Goal: Information Seeking & Learning: Learn about a topic

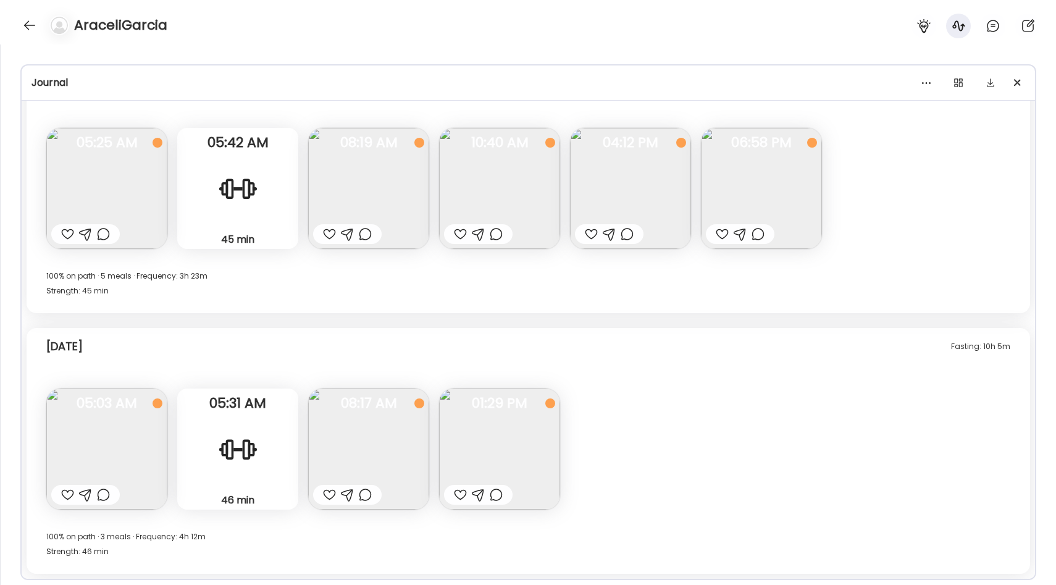
scroll to position [6514, 0]
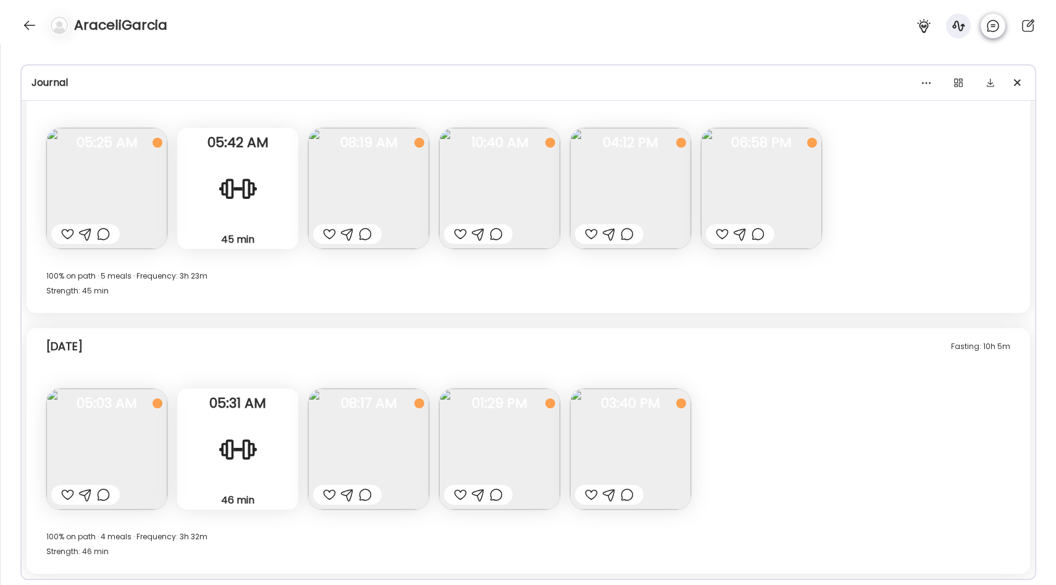
click at [989, 30] on icon at bounding box center [992, 25] width 11 height 11
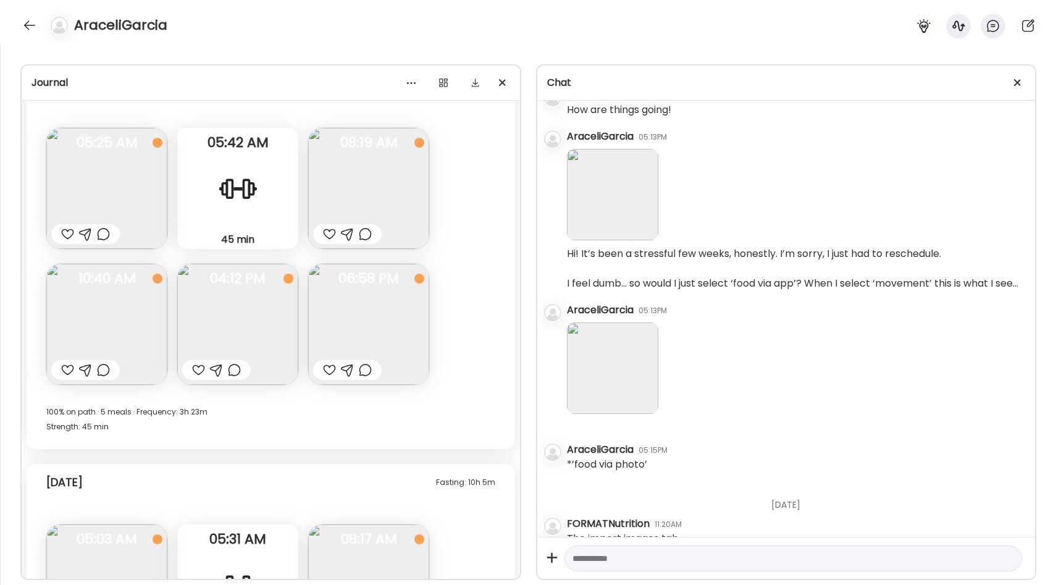
scroll to position [880, 0]
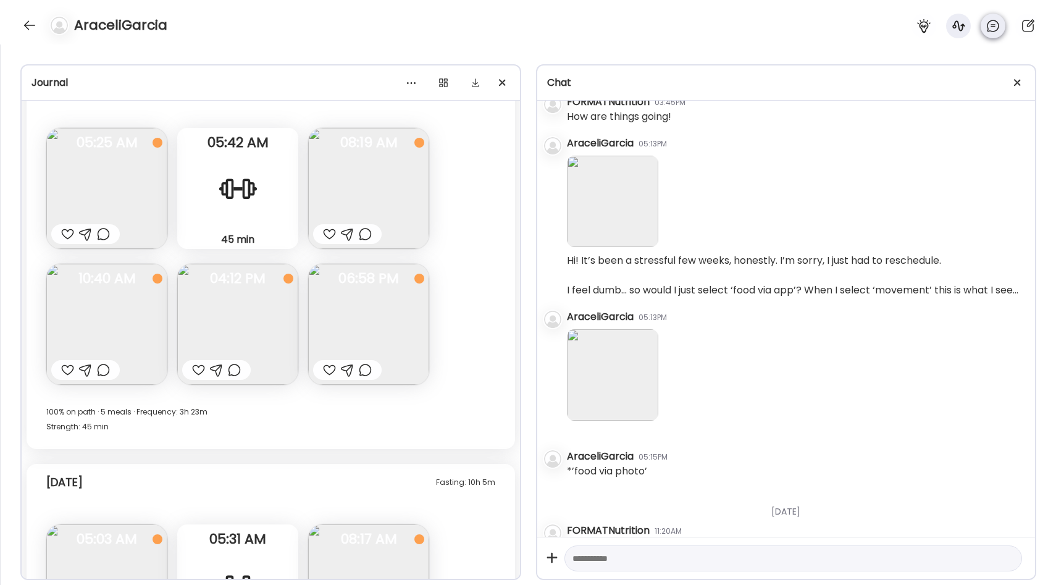
click at [985, 28] on div at bounding box center [993, 26] width 25 height 25
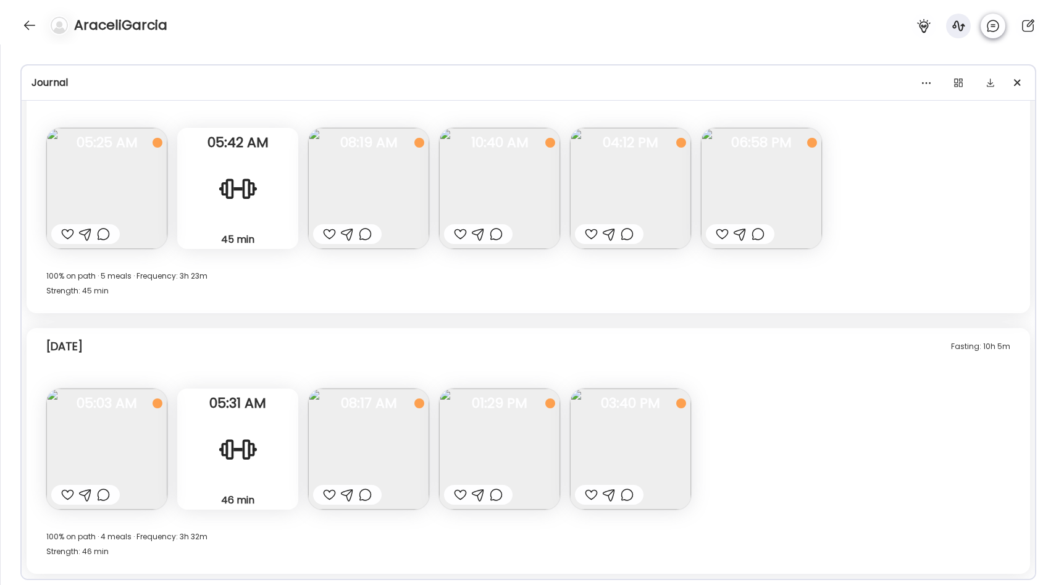
scroll to position [6514, 0]
click at [31, 28] on div at bounding box center [30, 25] width 20 height 20
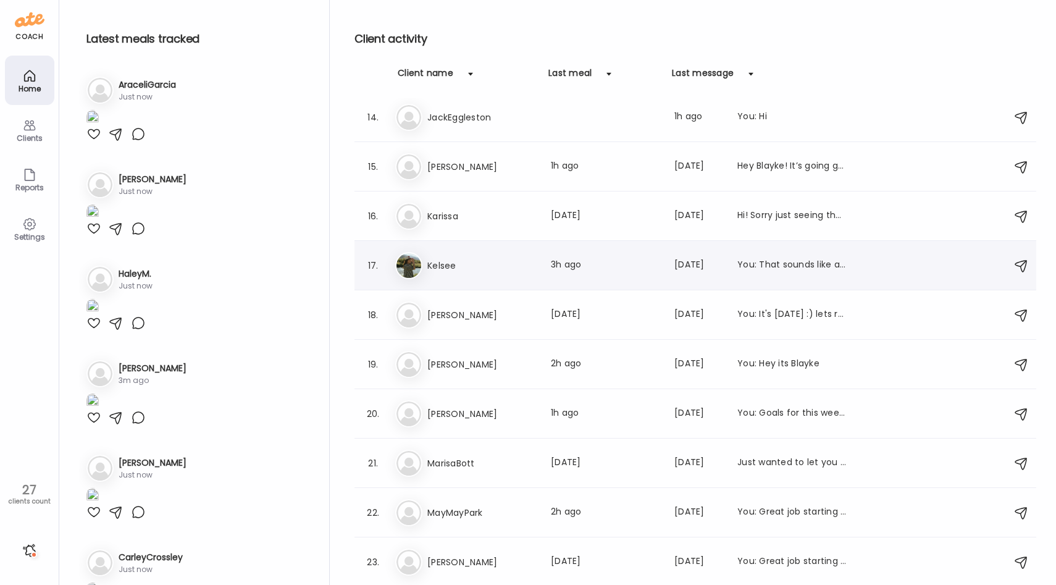
scroll to position [639, 0]
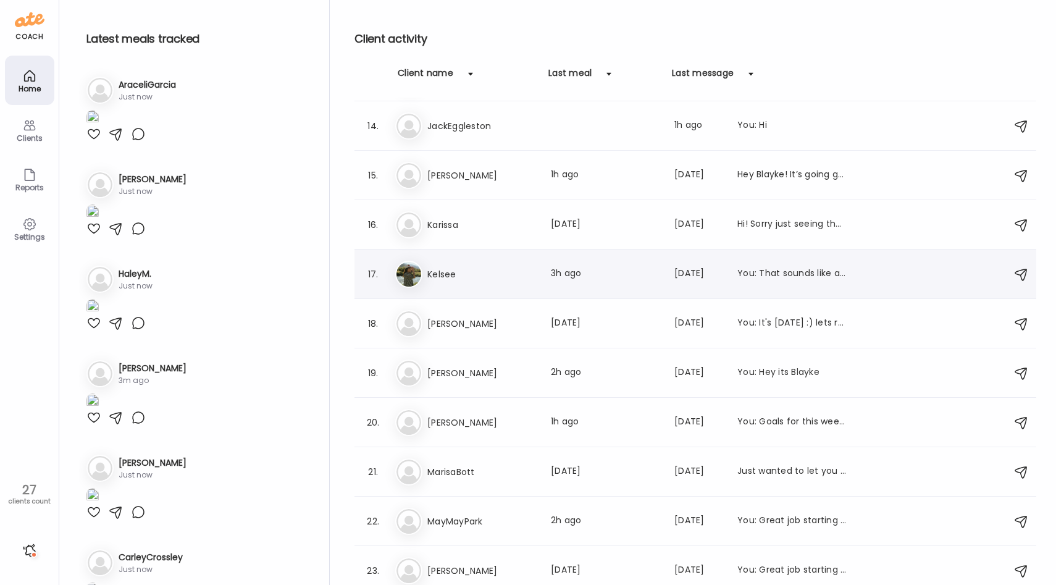
click at [483, 290] on div "17. Ke Kelsee Last meal: 3h ago Last message: [DATE] You: That sounds like a gr…" at bounding box center [695, 273] width 682 height 49
click at [487, 278] on h3 "Kelsee" at bounding box center [481, 274] width 109 height 15
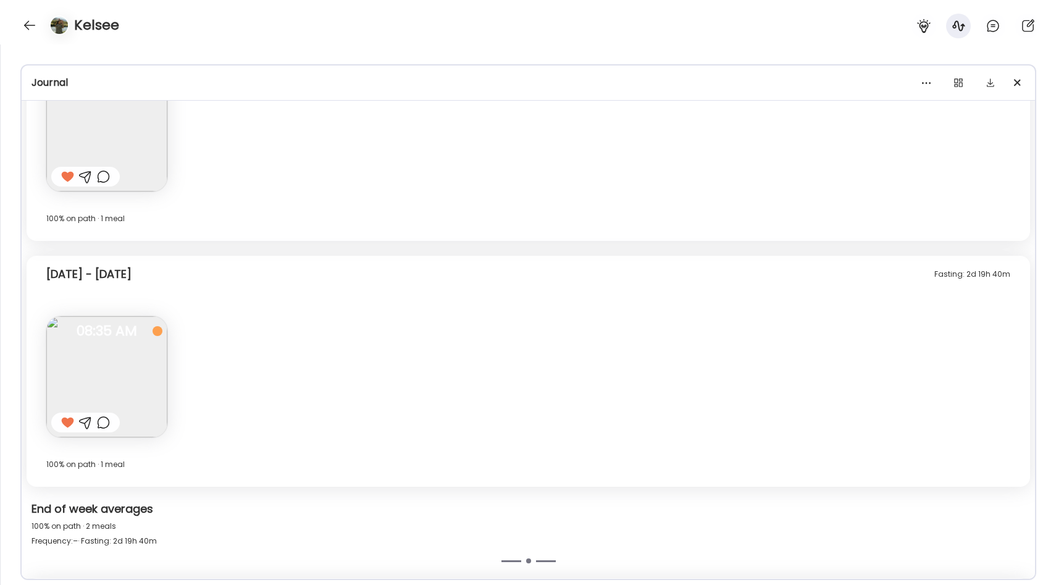
scroll to position [4102, 0]
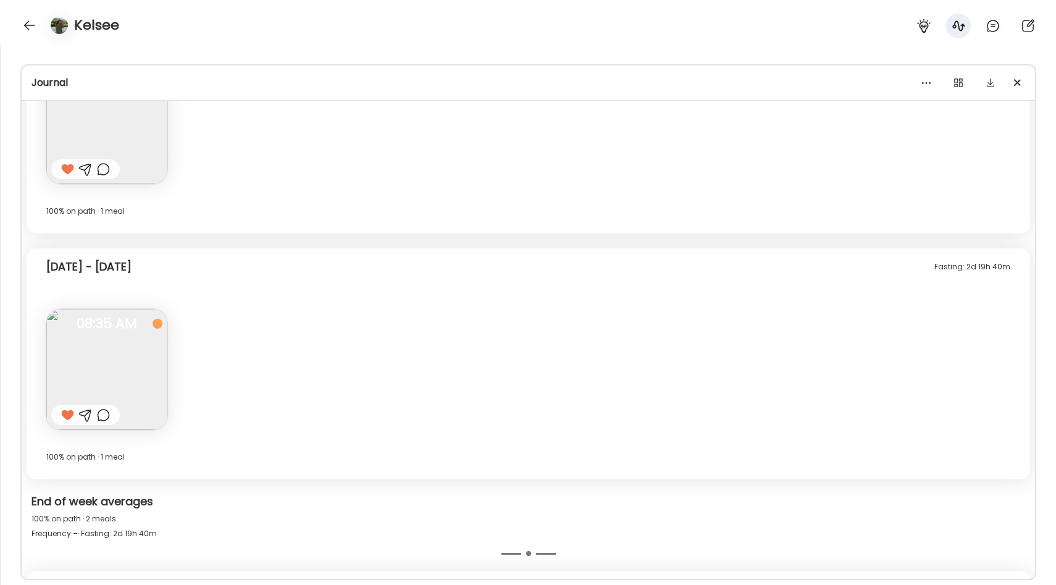
click at [110, 340] on img at bounding box center [106, 369] width 121 height 121
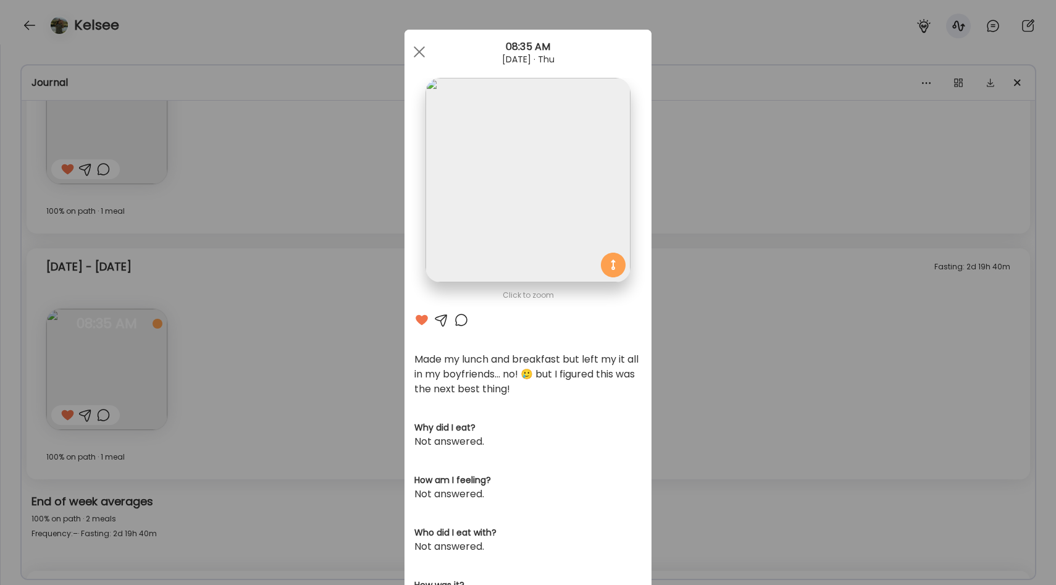
click at [309, 309] on div "Ate Coach Dashboard Wahoo! It’s official Take a moment to set up your Coach Pro…" at bounding box center [528, 292] width 1056 height 585
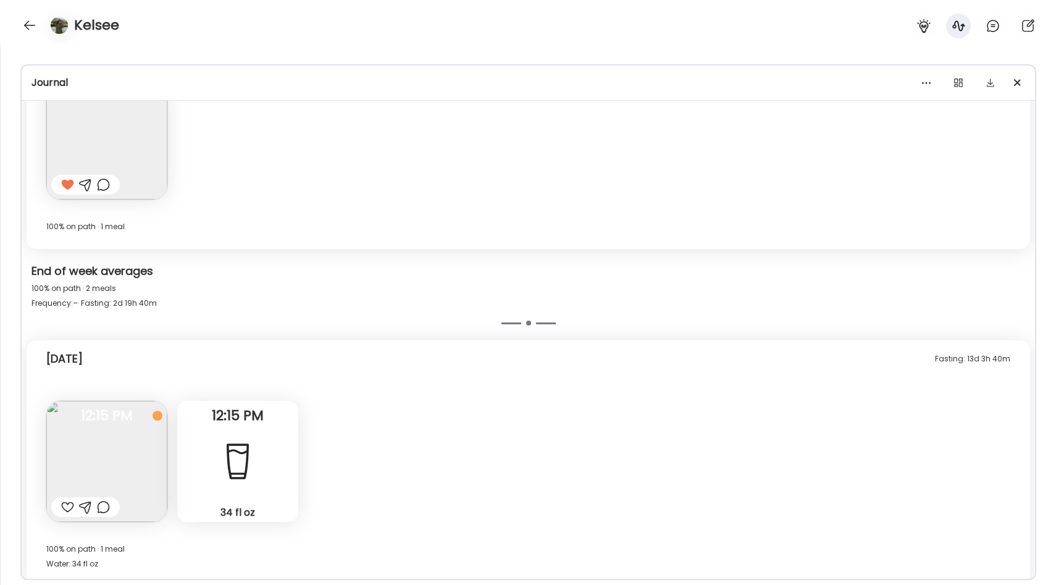
scroll to position [4345, 0]
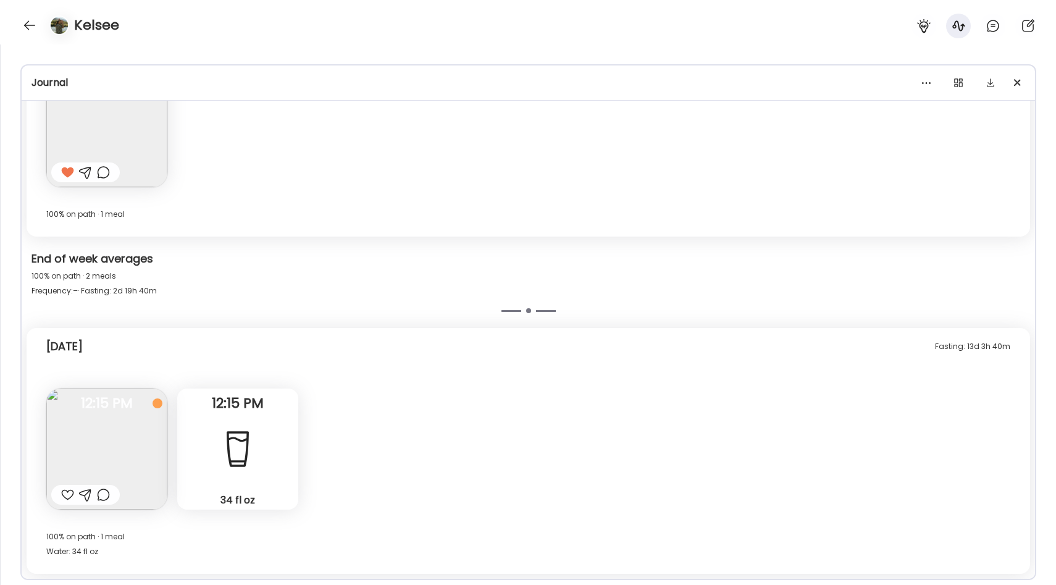
click at [127, 427] on img at bounding box center [106, 448] width 121 height 121
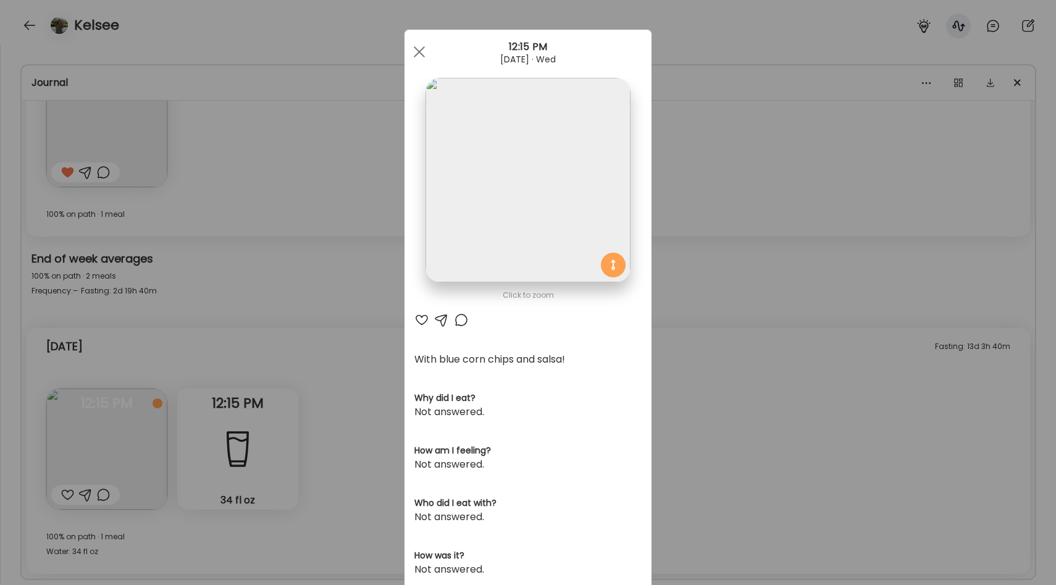
click at [649, 390] on div "Click to zoom AteMate AI With blue corn chips and salsa! Why did I eat? Not ans…" at bounding box center [527, 394] width 247 height 729
click at [346, 353] on div "Ate Coach Dashboard Wahoo! It’s official Take a moment to set up your Coach Pro…" at bounding box center [528, 292] width 1056 height 585
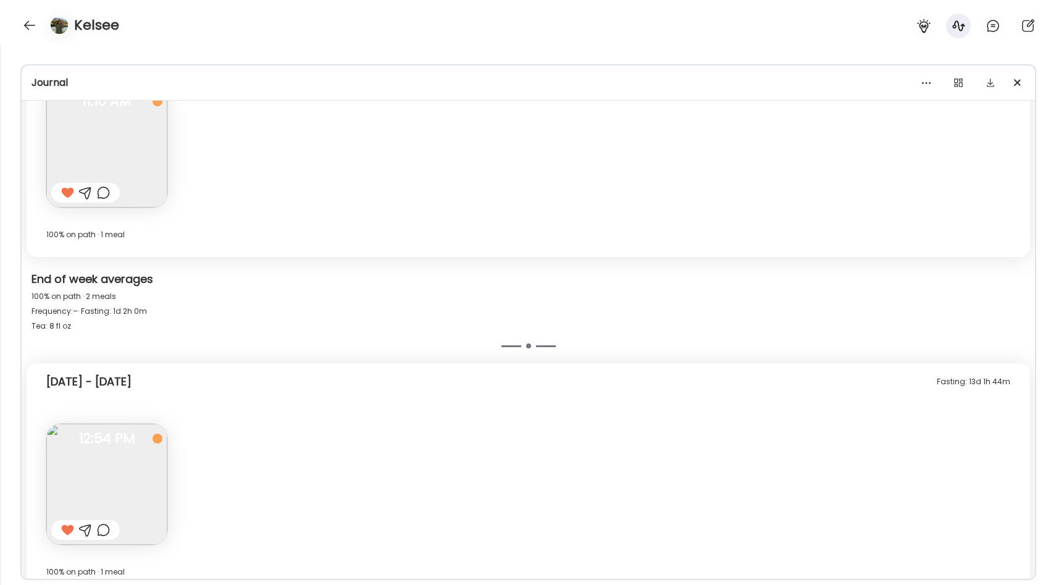
scroll to position [3770, 0]
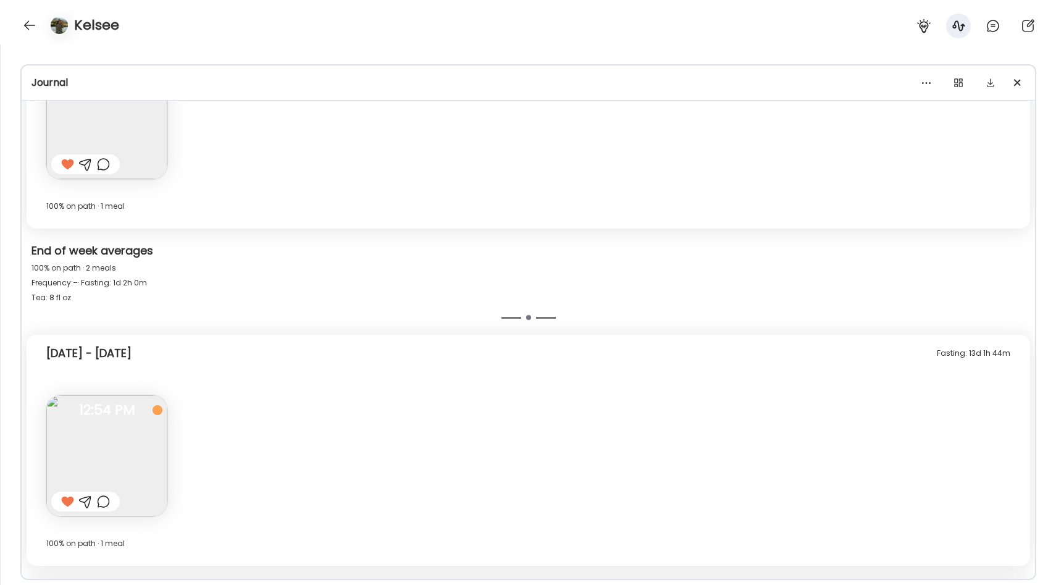
click at [133, 425] on img at bounding box center [106, 455] width 121 height 121
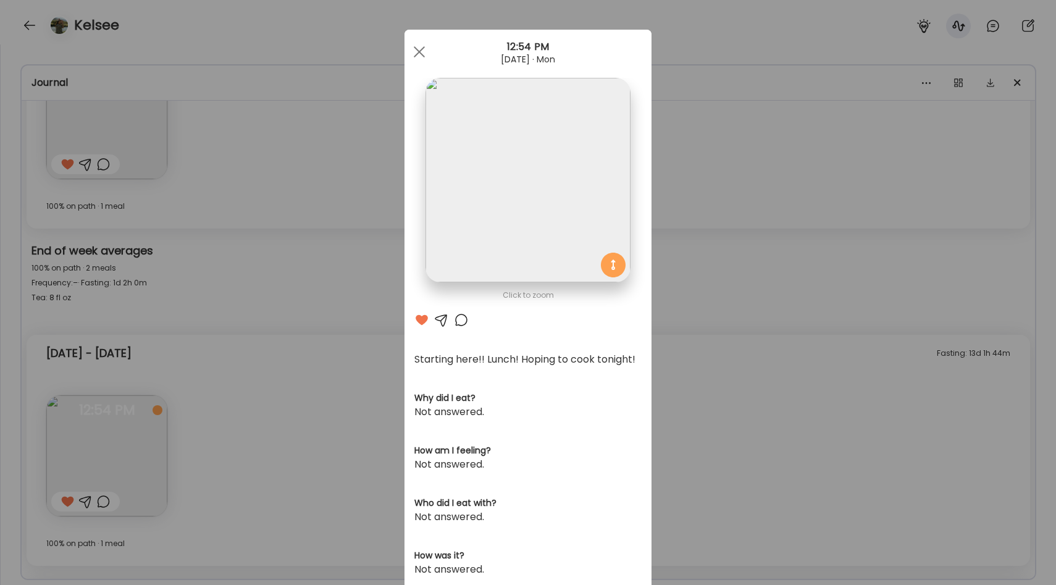
click at [366, 304] on div "Ate Coach Dashboard Wahoo! It’s official Take a moment to set up your Coach Pro…" at bounding box center [528, 292] width 1056 height 585
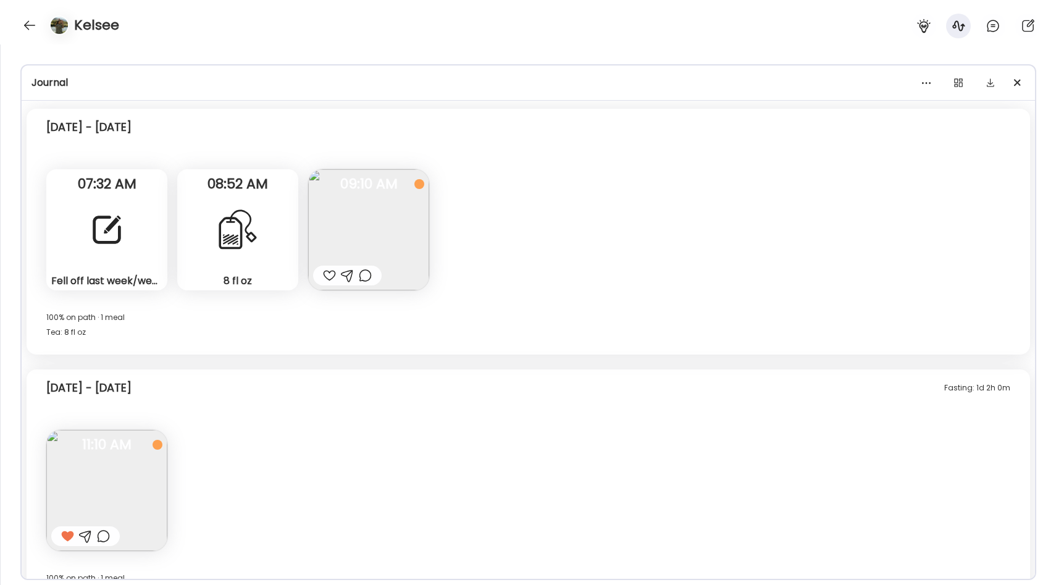
scroll to position [3379, 0]
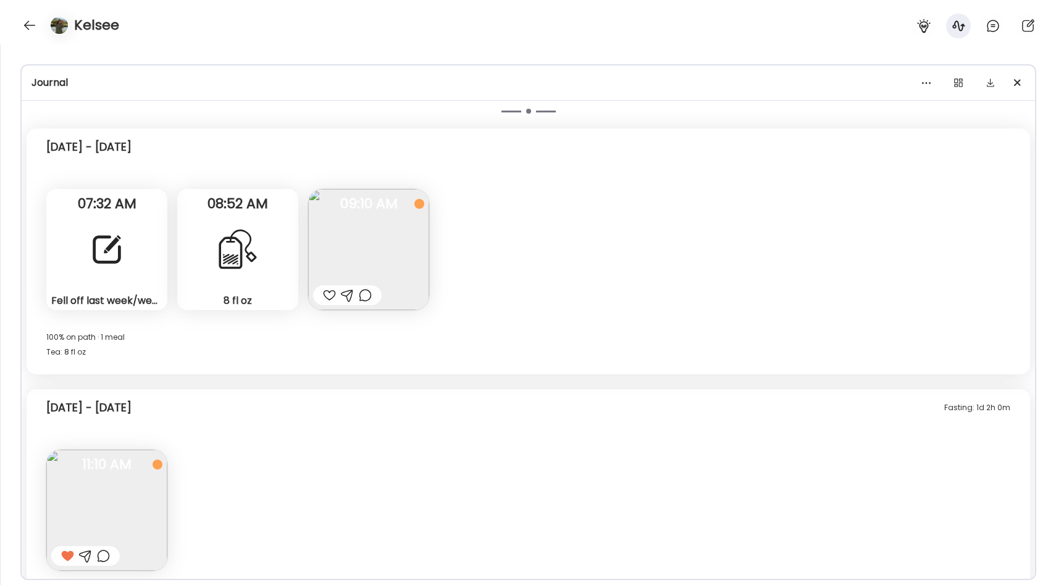
click at [132, 277] on div "Fell off last week/weekend! I went out of town so this weekend but I was able t…" at bounding box center [106, 249] width 121 height 121
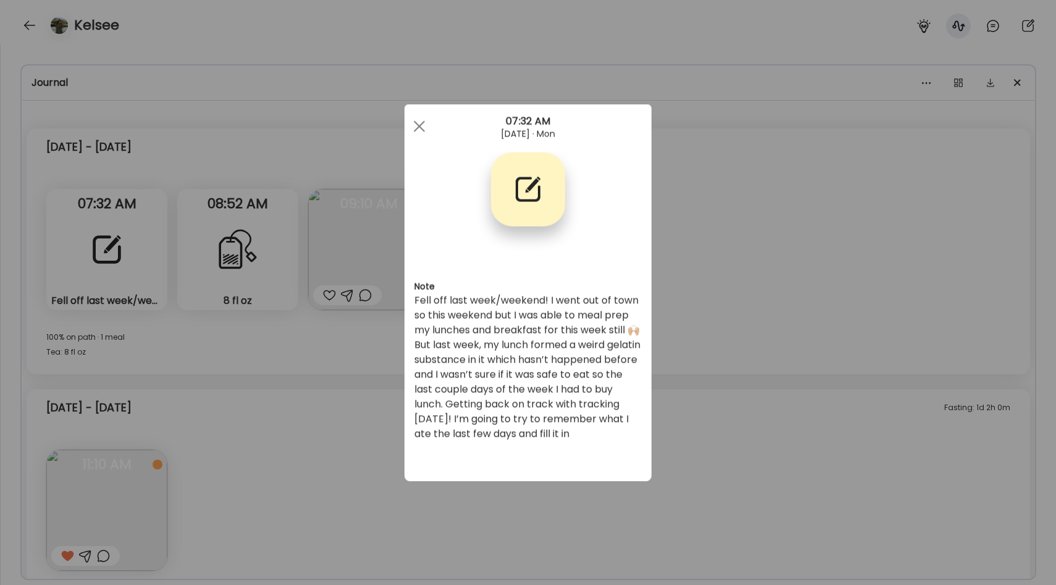
click at [275, 434] on div "Ate Coach Dashboard Wahoo! It’s official Take a moment to set up your Coach Pro…" at bounding box center [528, 292] width 1056 height 585
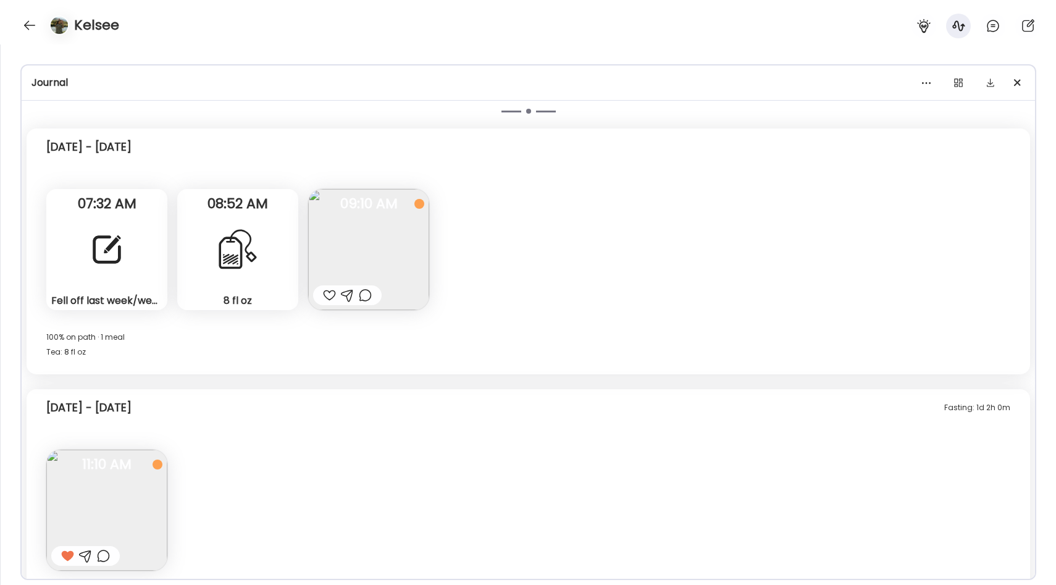
click at [382, 230] on img at bounding box center [368, 249] width 121 height 121
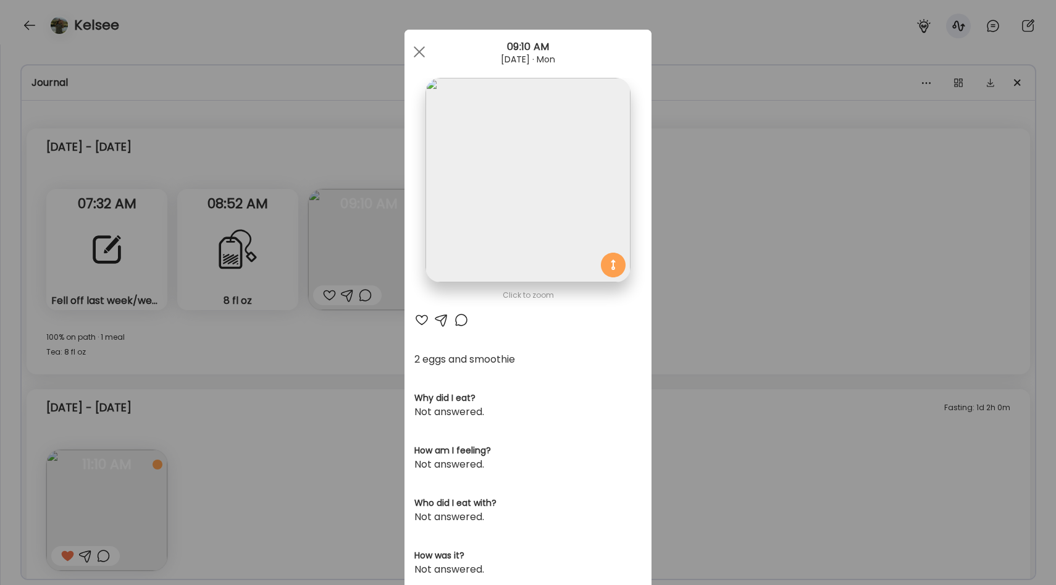
click at [387, 316] on div "Ate Coach Dashboard Wahoo! It’s official Take a moment to set up your Coach Pro…" at bounding box center [528, 292] width 1056 height 585
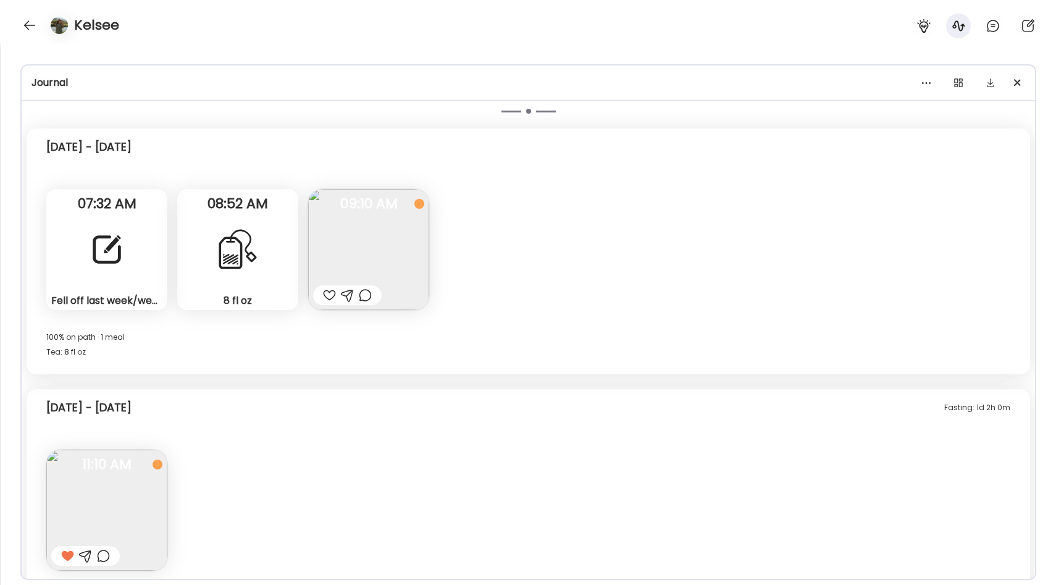
scroll to position [3196, 0]
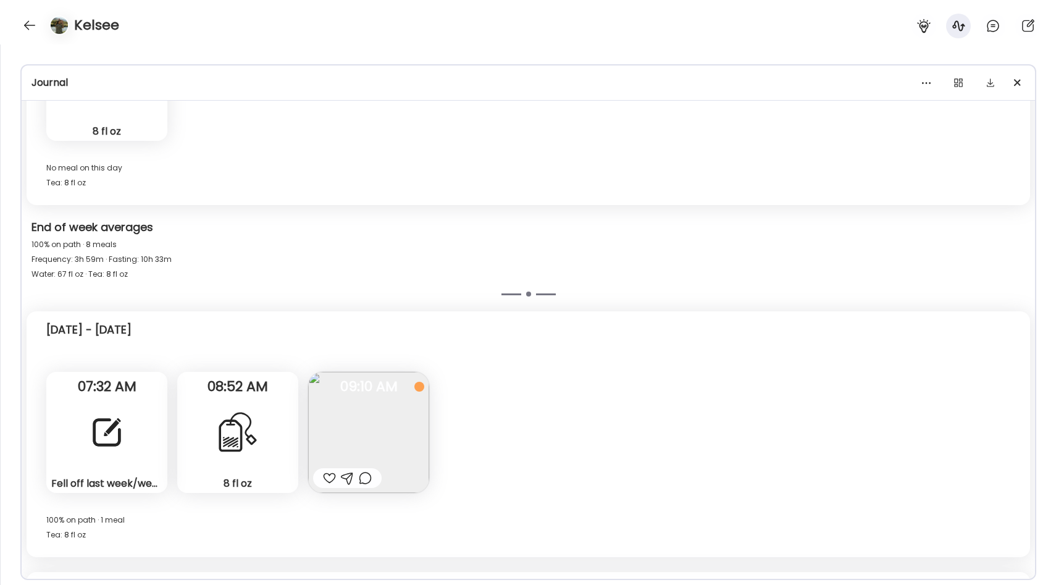
click at [106, 459] on div "Fell off last week/weekend! I went out of town so this weekend but I was able t…" at bounding box center [106, 432] width 121 height 121
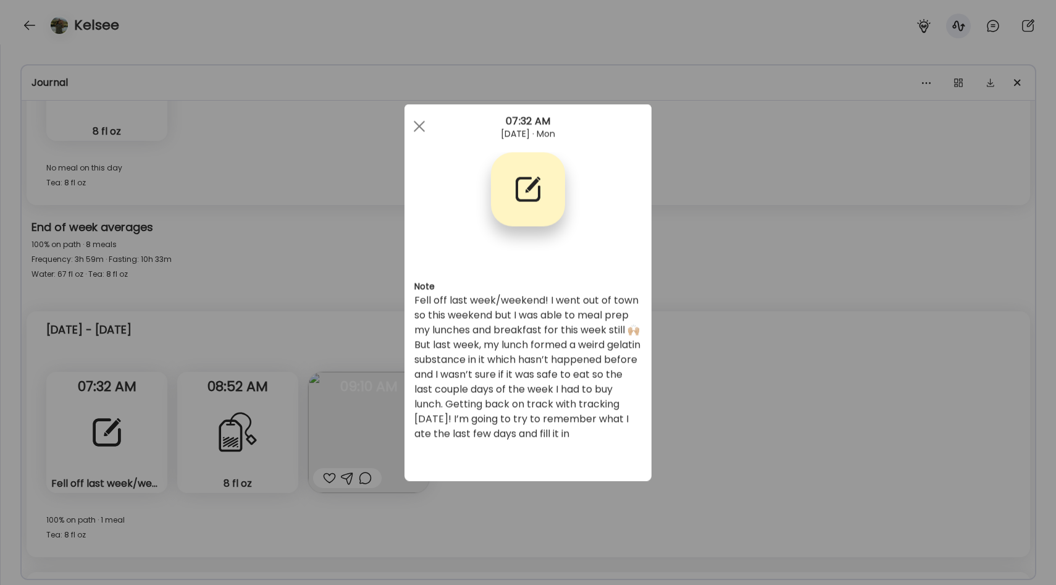
click at [313, 326] on div "Ate Coach Dashboard Wahoo! It’s official Take a moment to set up your Coach Pro…" at bounding box center [528, 292] width 1056 height 585
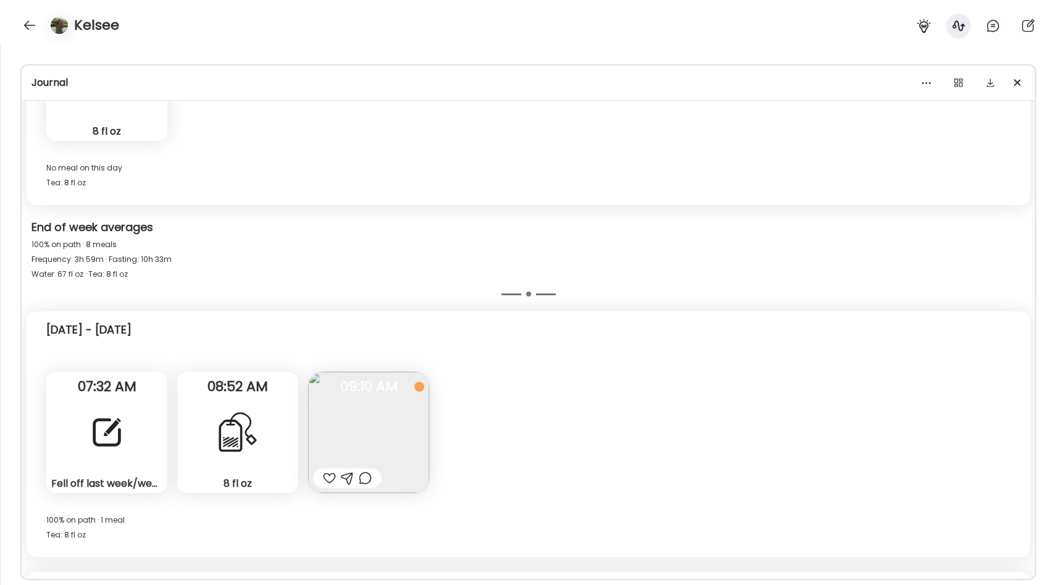
scroll to position [3140, 0]
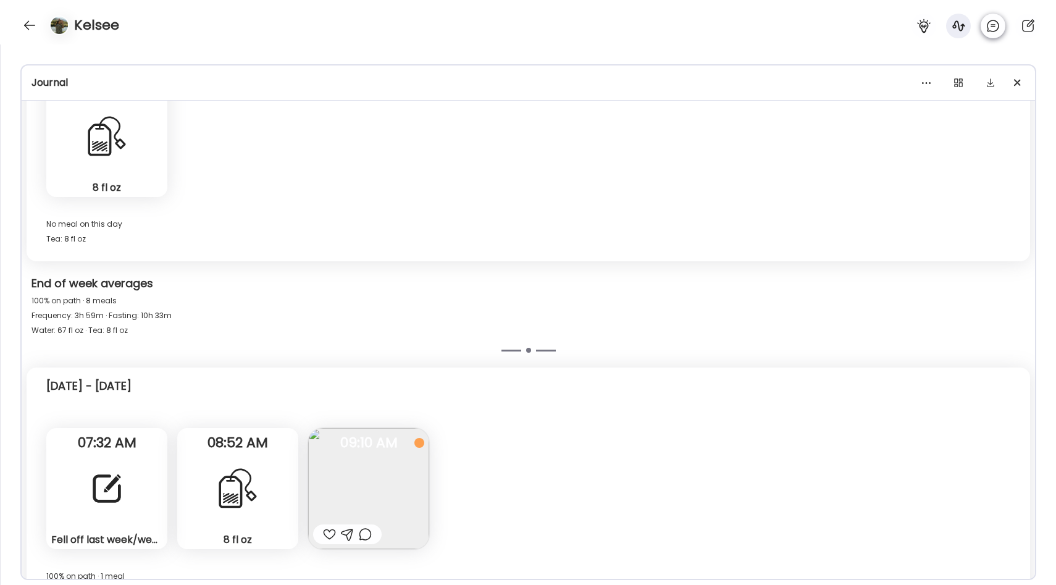
click at [983, 31] on div at bounding box center [993, 26] width 25 height 25
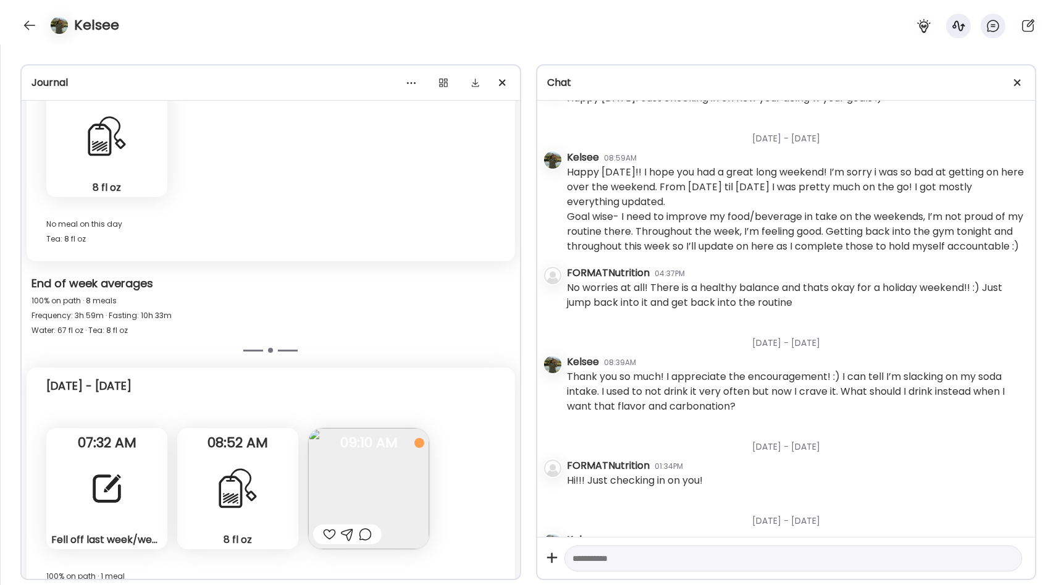
scroll to position [963, 0]
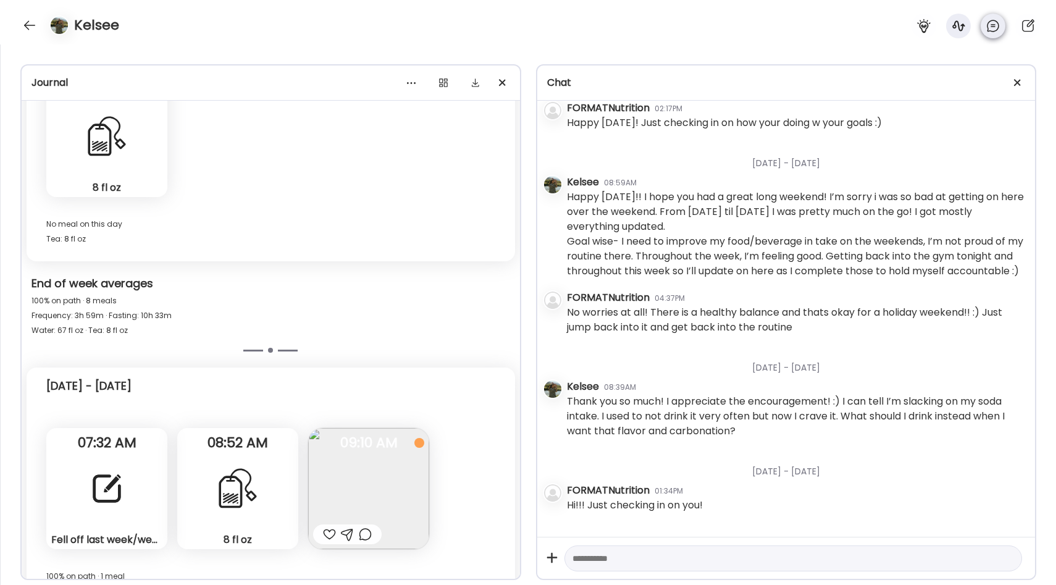
click at [992, 27] on icon at bounding box center [993, 26] width 15 height 15
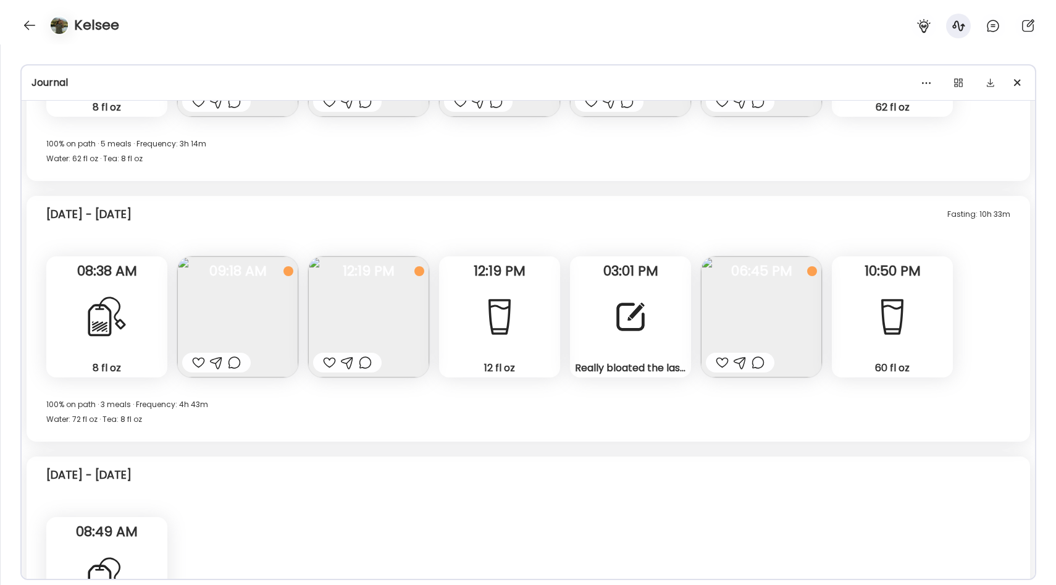
scroll to position [2725, 0]
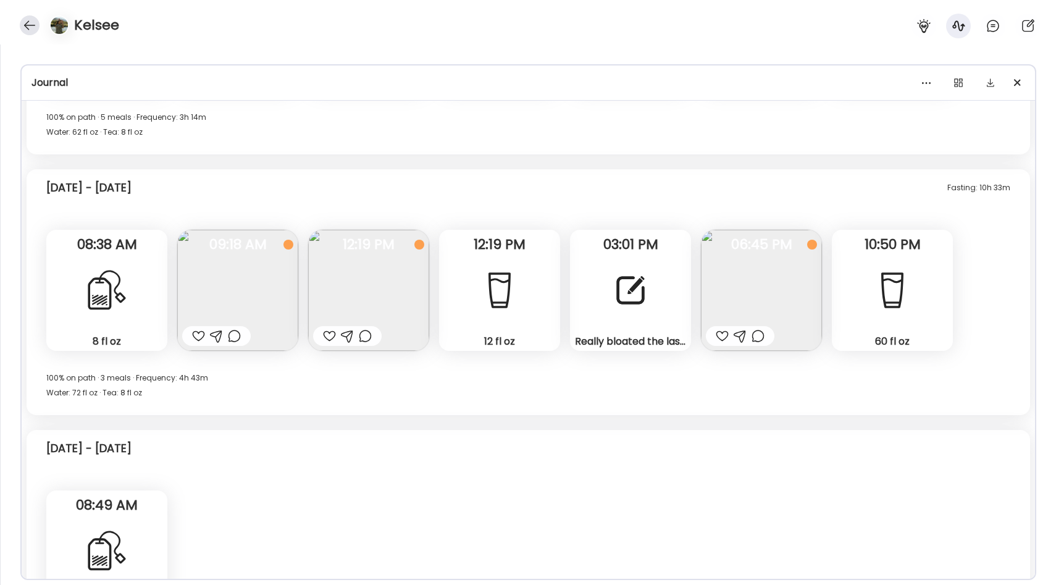
click at [34, 20] on div at bounding box center [30, 25] width 20 height 20
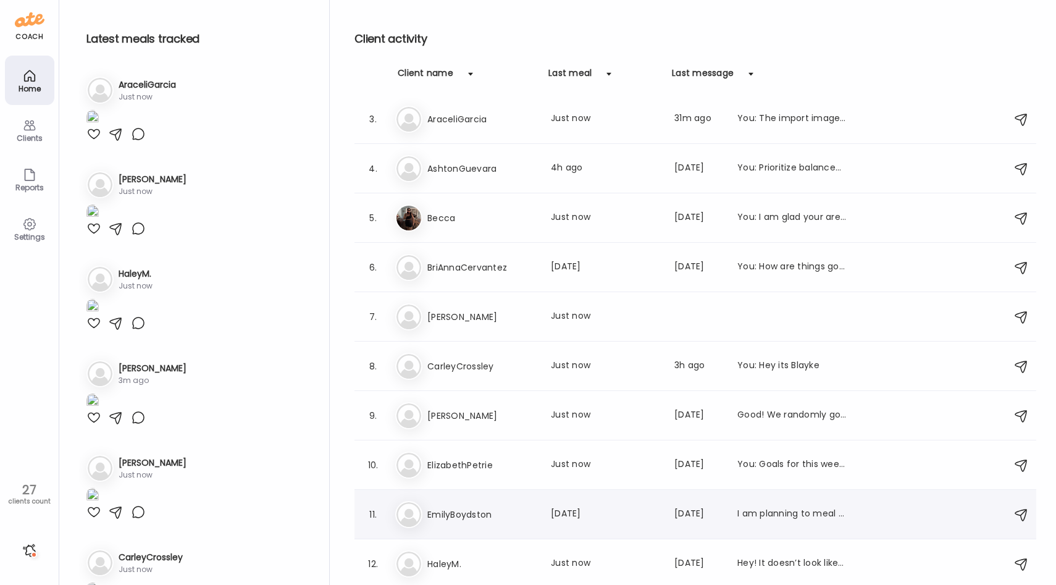
scroll to position [2, 0]
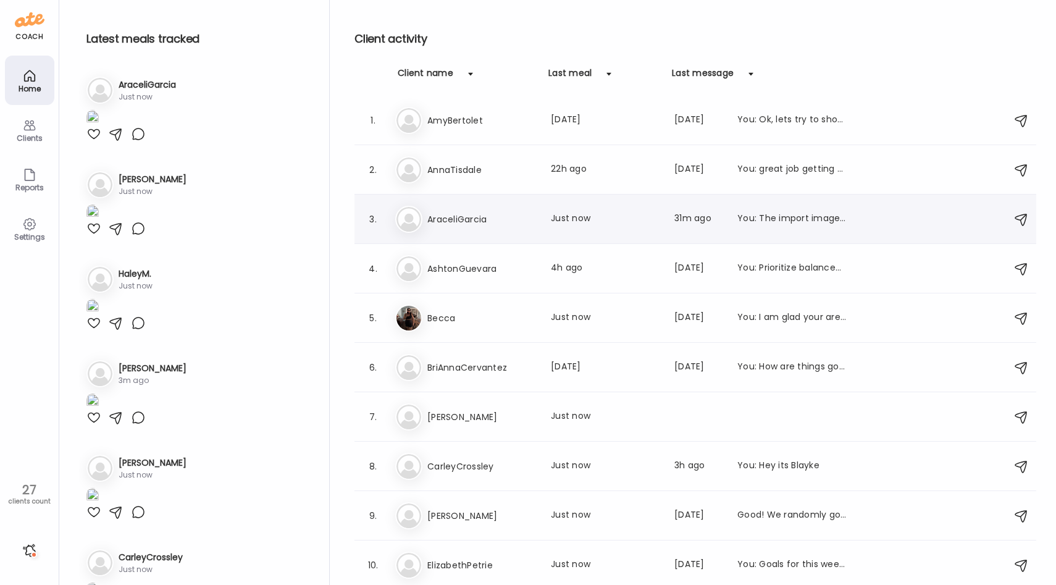
click at [495, 228] on div "Ar AraceliGarcia Last meal: Just now Last message: 31m ago You: The import imag…" at bounding box center [697, 219] width 604 height 27
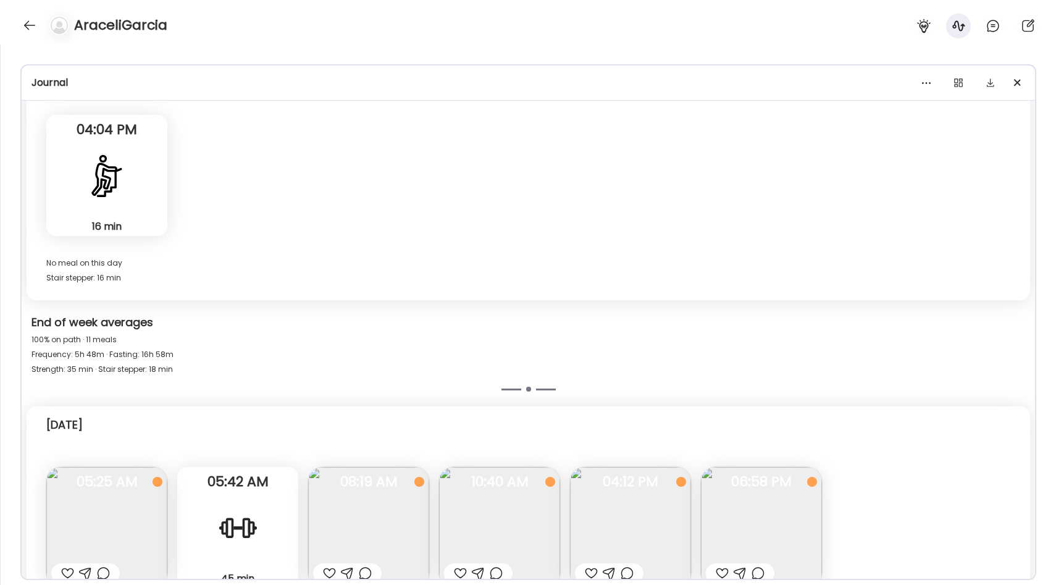
scroll to position [6514, 0]
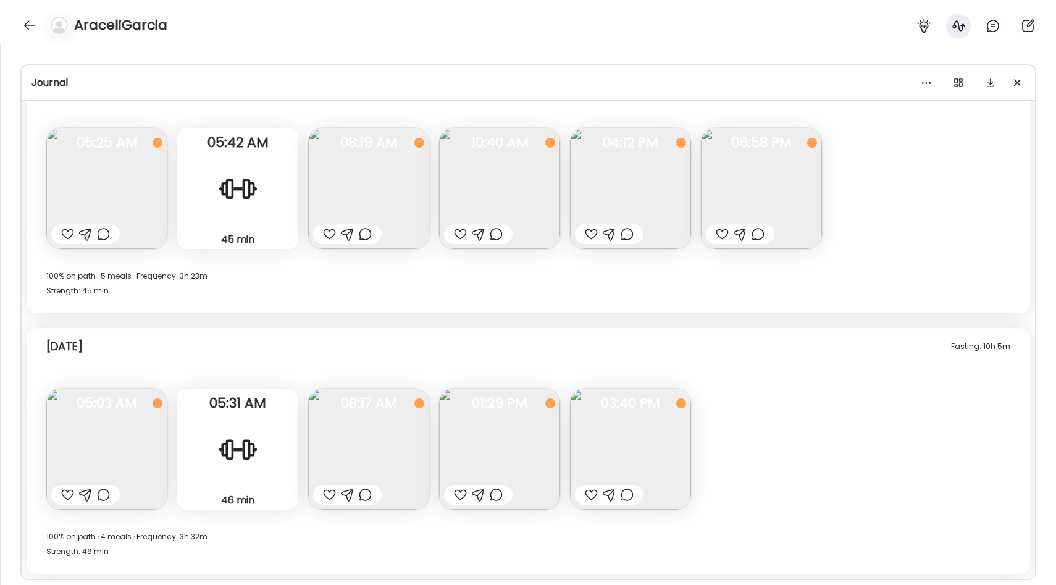
click at [124, 209] on img at bounding box center [106, 188] width 121 height 121
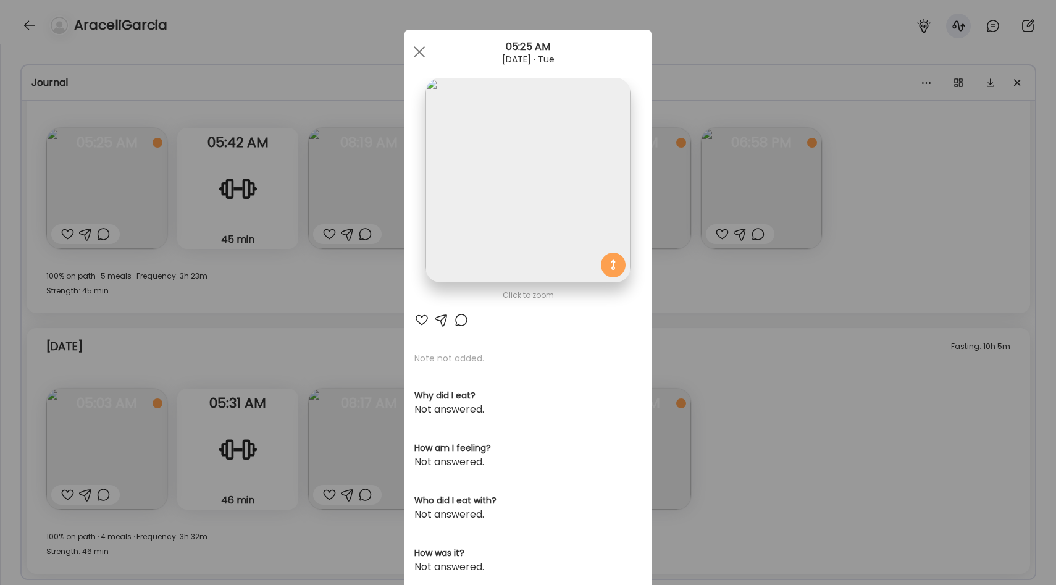
click at [495, 227] on img at bounding box center [527, 180] width 204 height 204
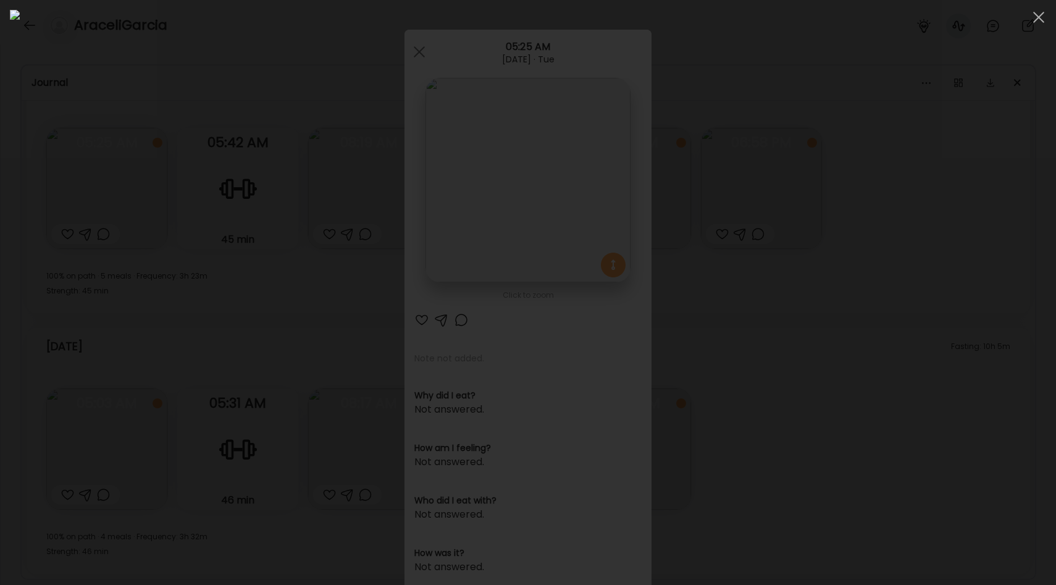
click at [345, 380] on img at bounding box center [528, 292] width 1036 height 565
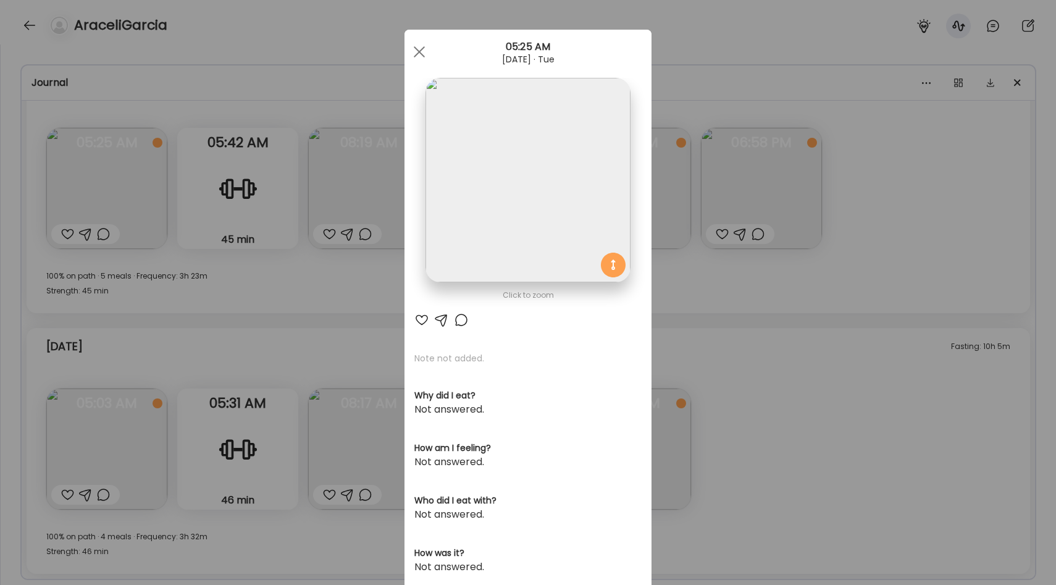
click at [351, 289] on div "Ate Coach Dashboard Wahoo! It’s official Take a moment to set up your Coach Pro…" at bounding box center [528, 292] width 1056 height 585
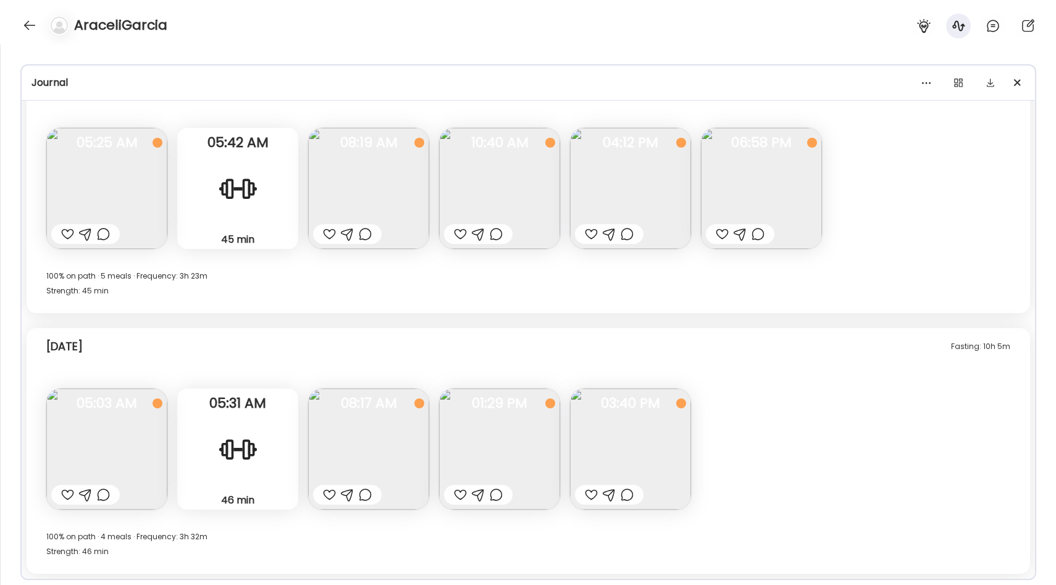
click at [138, 216] on img at bounding box center [106, 188] width 121 height 121
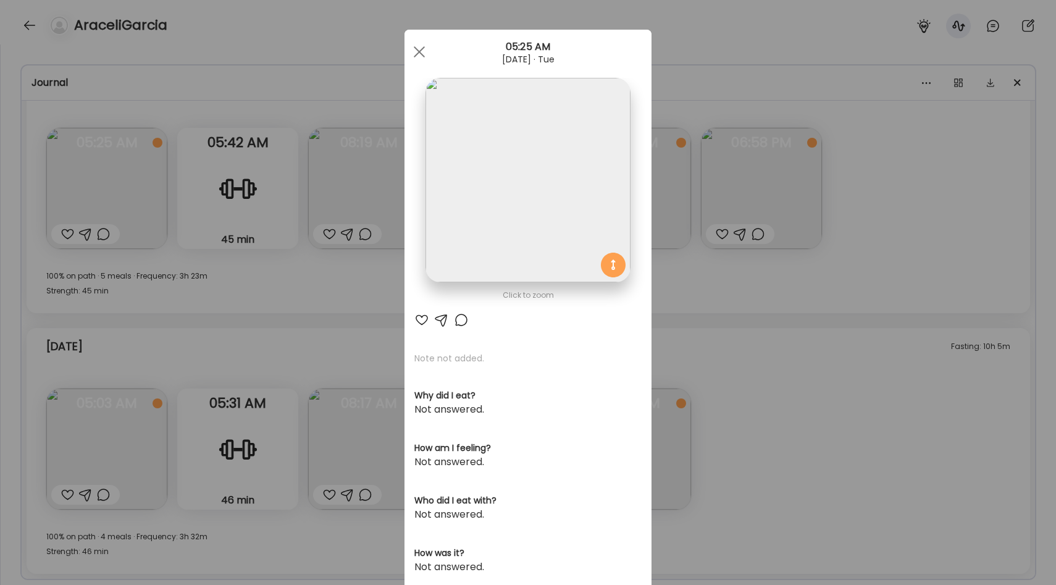
click at [327, 277] on div "Ate Coach Dashboard Wahoo! It’s official Take a moment to set up your Coach Pro…" at bounding box center [528, 292] width 1056 height 585
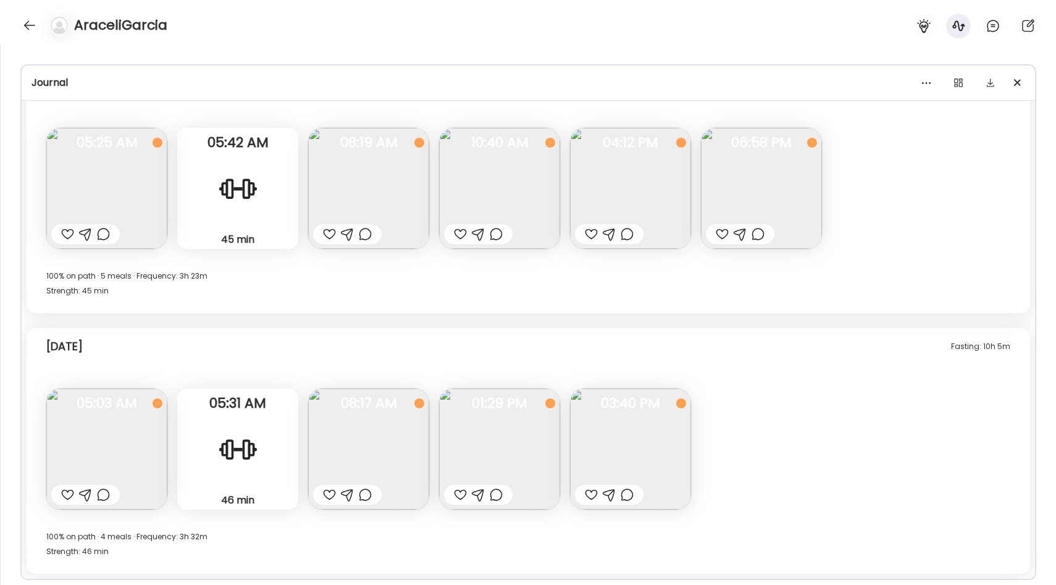
click at [138, 200] on img at bounding box center [106, 188] width 121 height 121
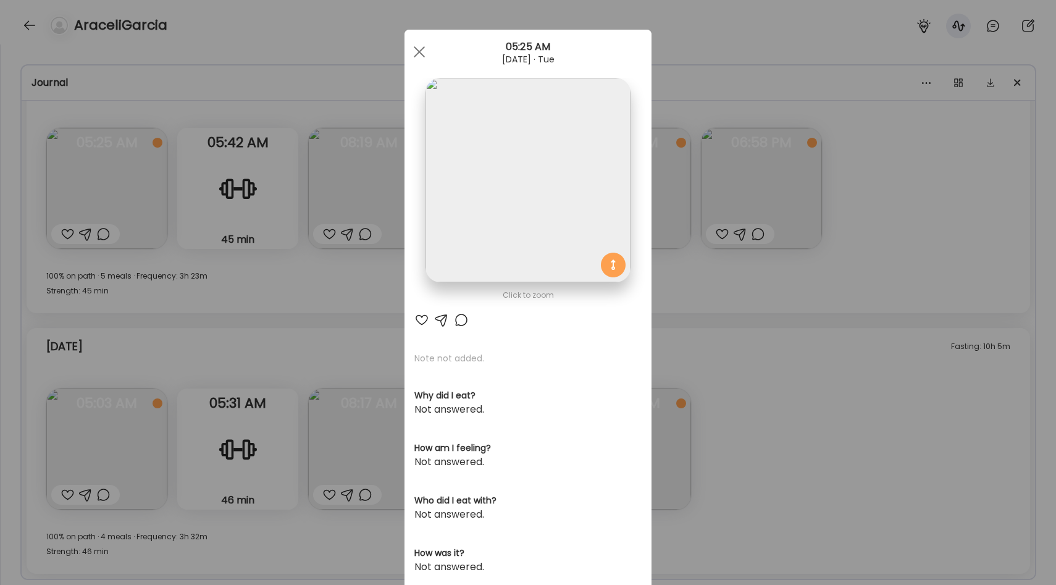
click at [293, 252] on div "Ate Coach Dashboard Wahoo! It’s official Take a moment to set up your Coach Pro…" at bounding box center [528, 292] width 1056 height 585
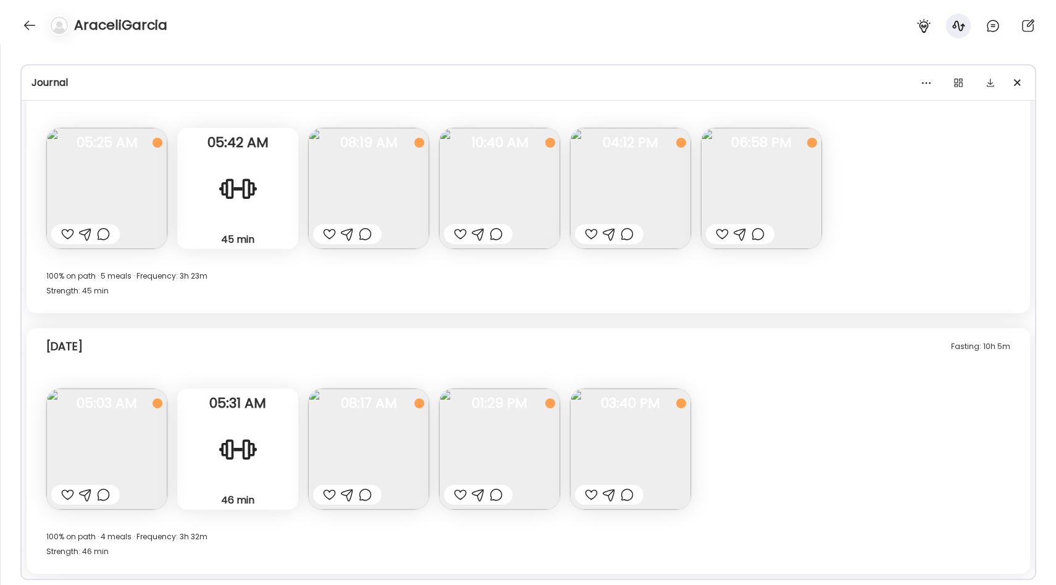
click at [368, 177] on img at bounding box center [368, 188] width 121 height 121
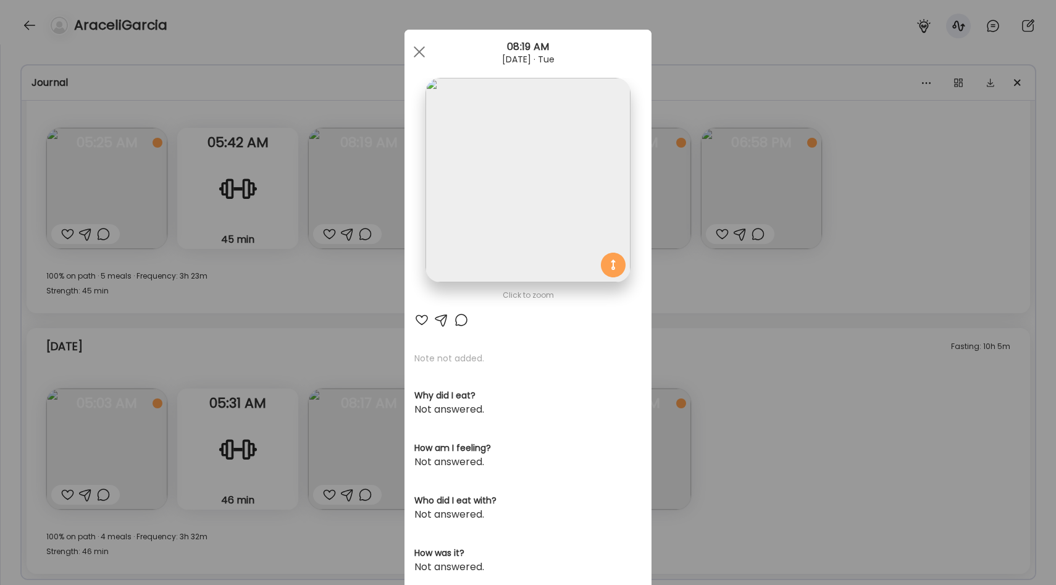
click at [390, 260] on div "Ate Coach Dashboard Wahoo! It’s official Take a moment to set up your Coach Pro…" at bounding box center [528, 292] width 1056 height 585
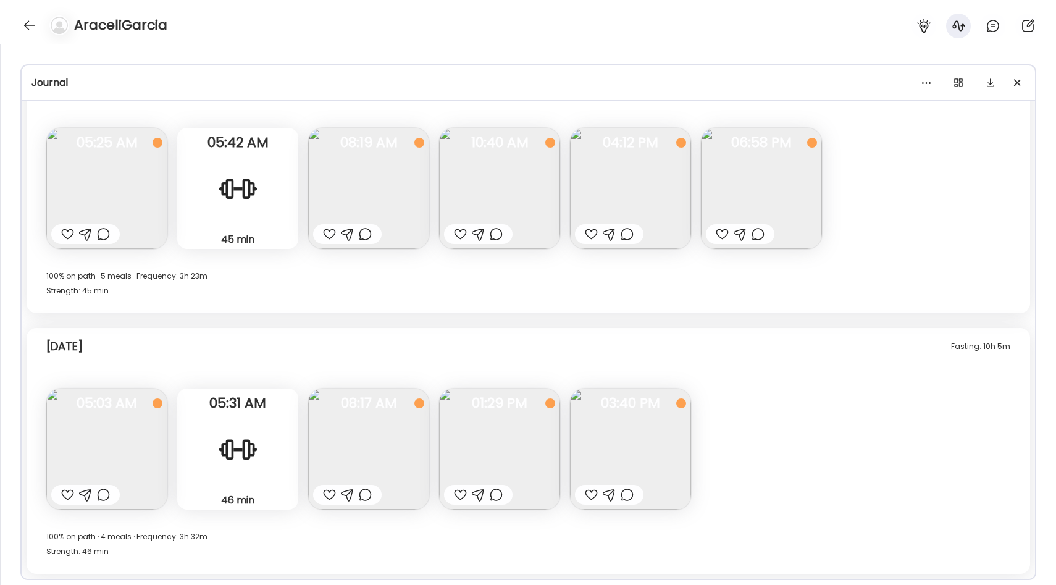
click at [464, 156] on img at bounding box center [499, 188] width 121 height 121
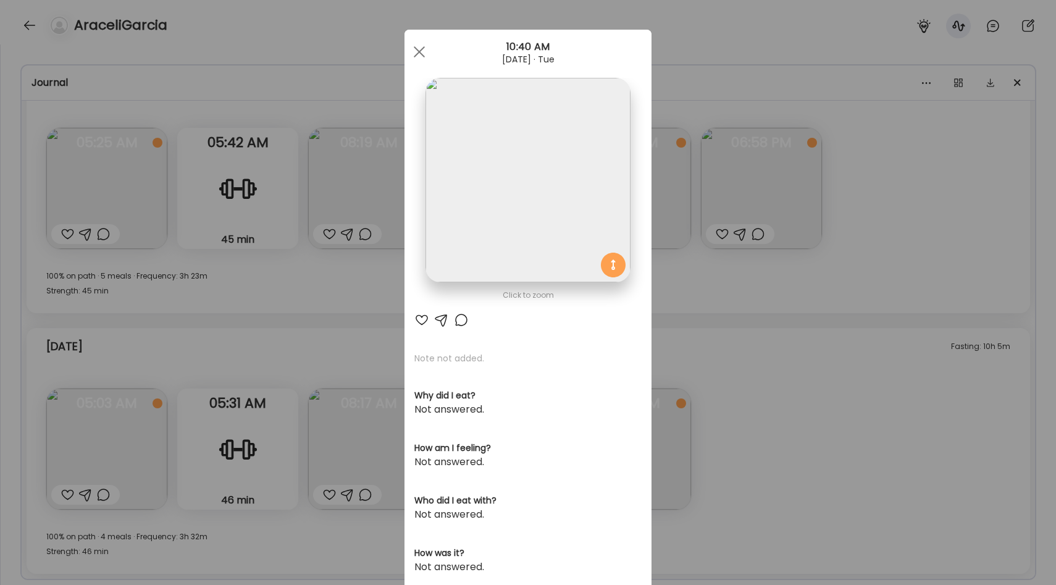
click at [564, 206] on img at bounding box center [527, 180] width 204 height 204
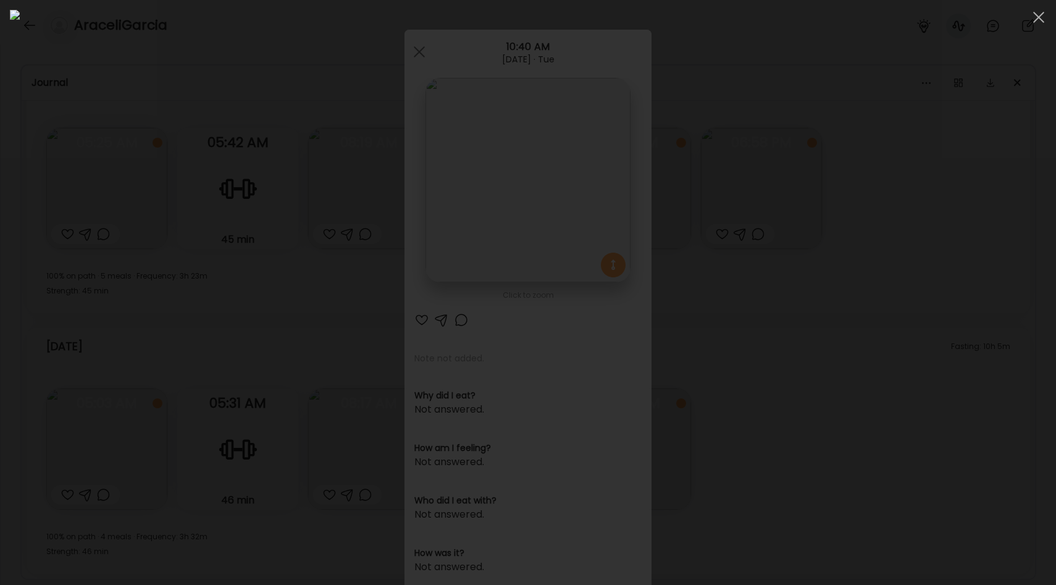
click at [219, 362] on div at bounding box center [528, 292] width 1036 height 565
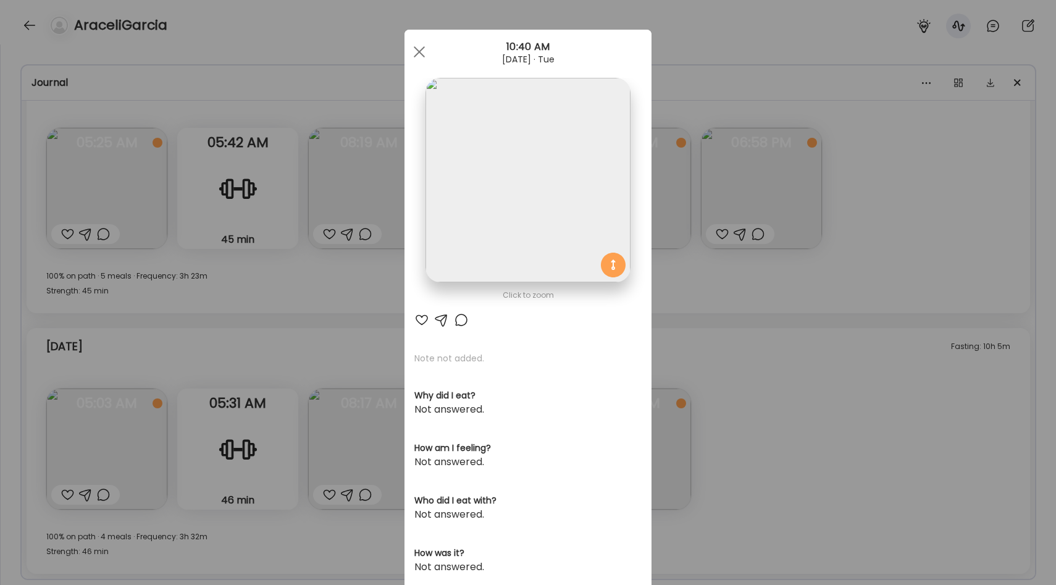
click at [324, 306] on div "Ate Coach Dashboard Wahoo! It’s official Take a moment to set up your Coach Pro…" at bounding box center [528, 292] width 1056 height 585
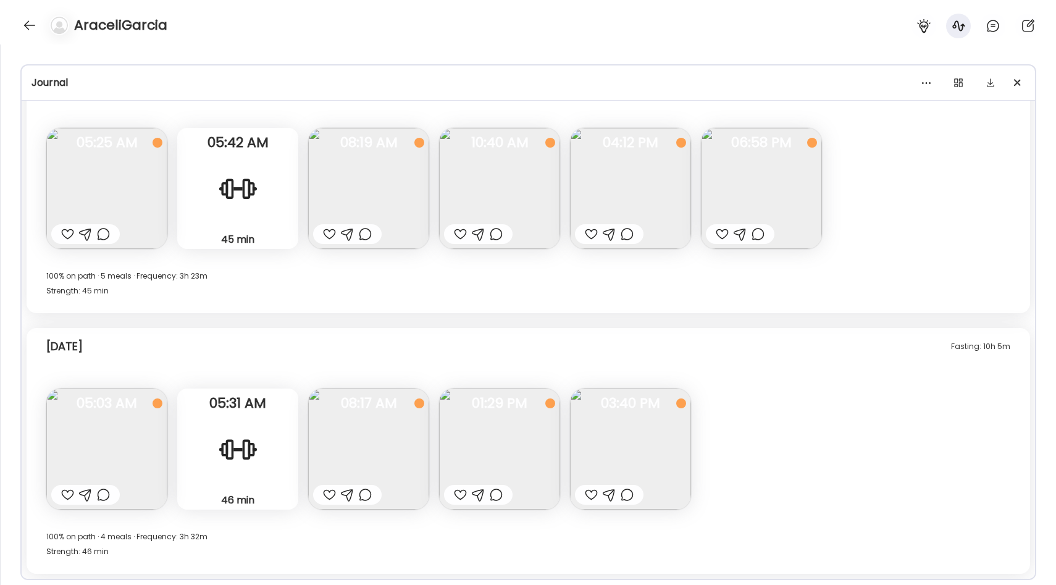
click at [626, 190] on img at bounding box center [630, 188] width 121 height 121
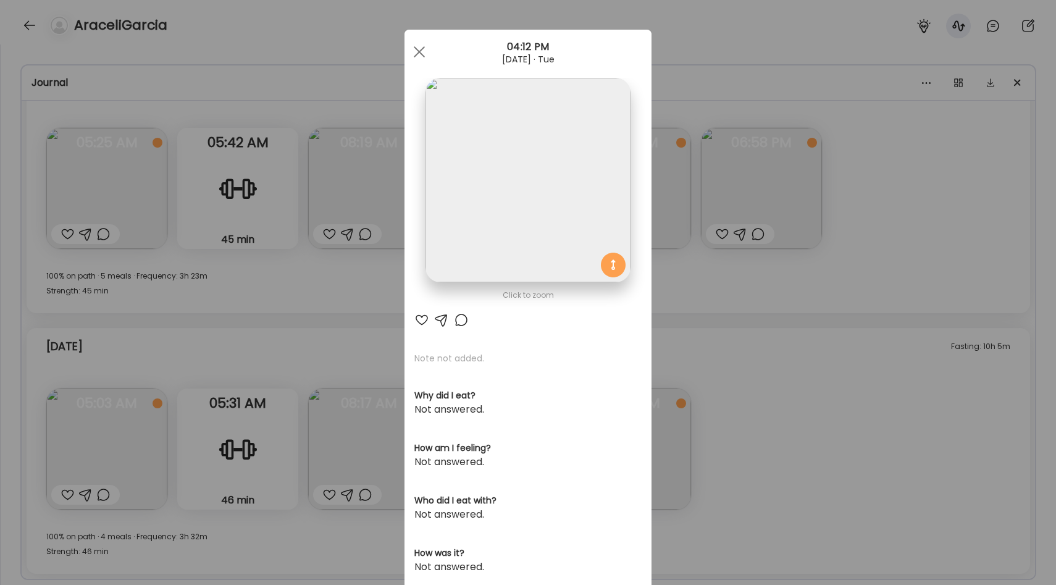
click at [503, 232] on img at bounding box center [527, 180] width 204 height 204
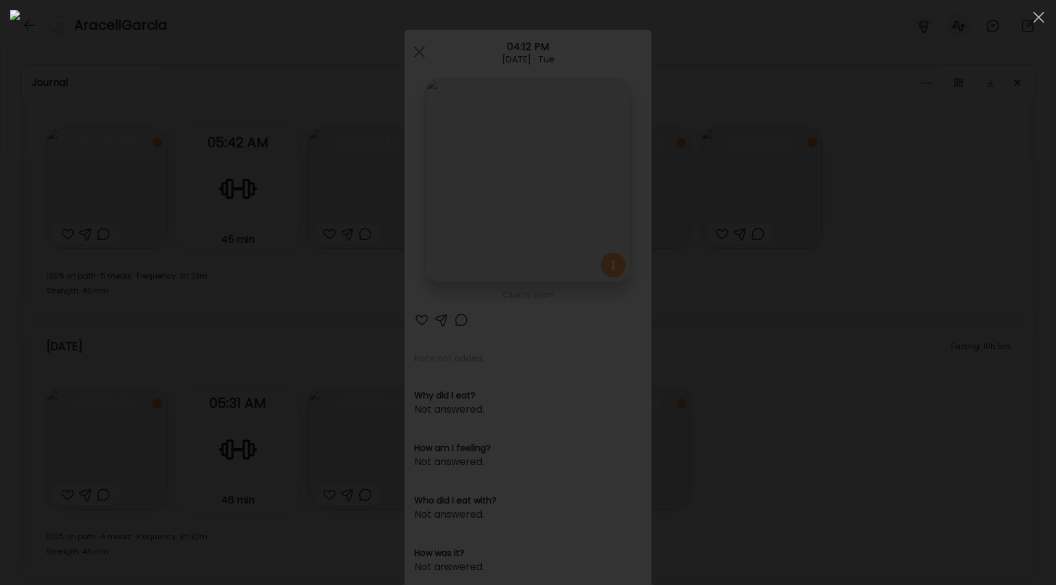
click at [852, 262] on div at bounding box center [528, 292] width 1036 height 565
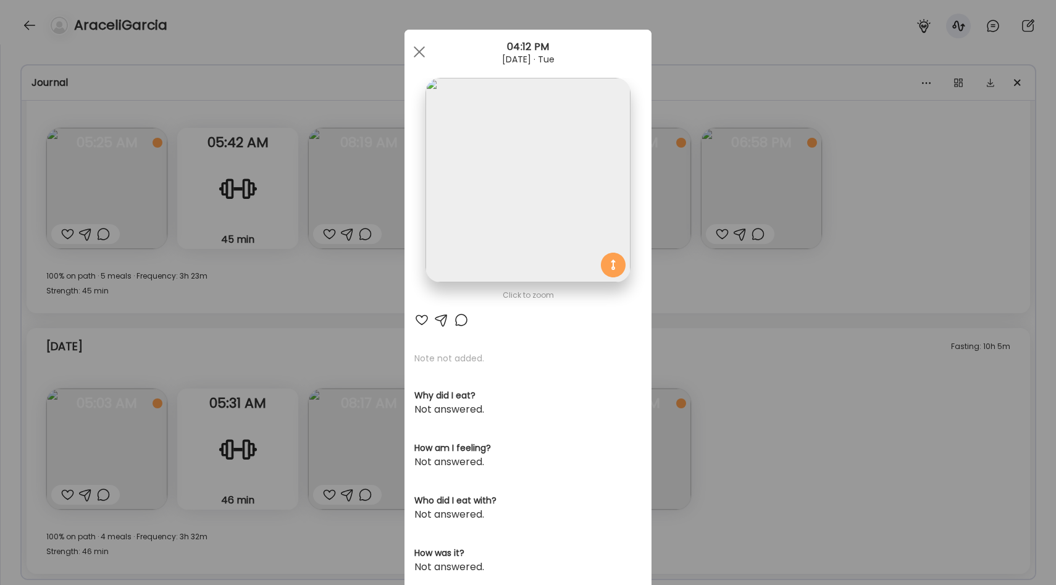
click at [558, 245] on img at bounding box center [527, 180] width 204 height 204
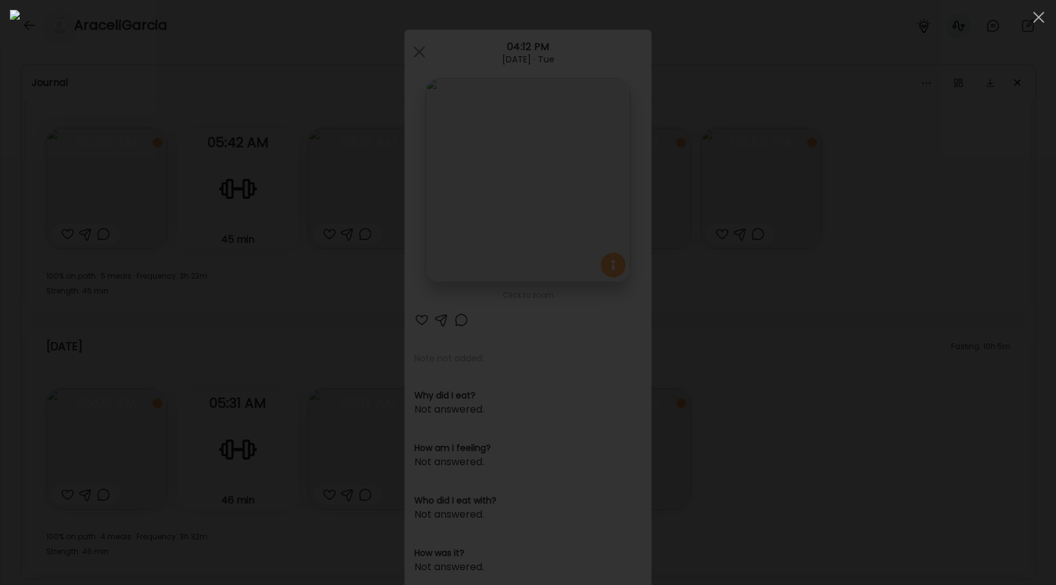
click at [873, 223] on div at bounding box center [528, 292] width 1036 height 565
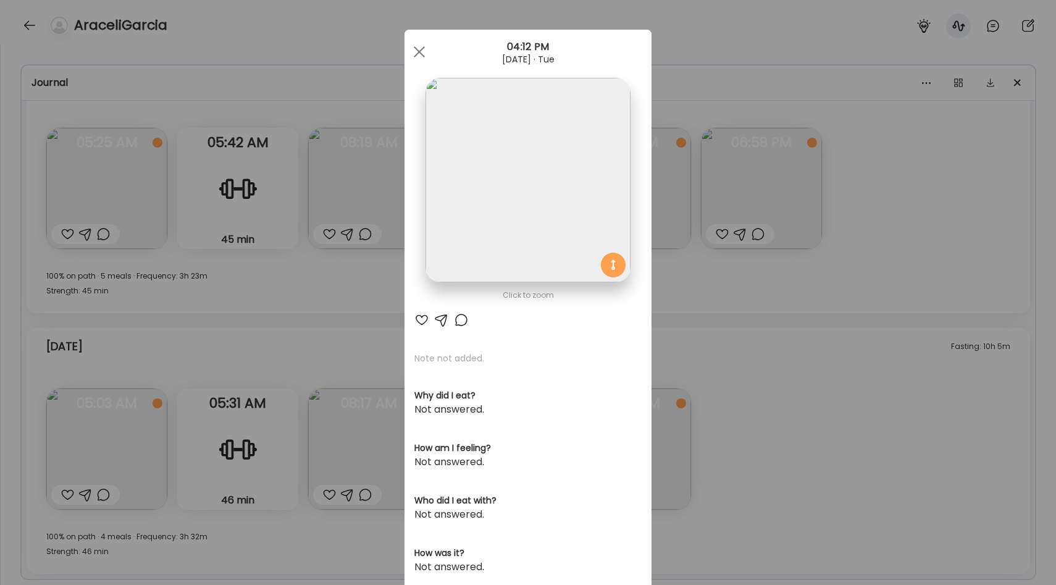
click at [744, 300] on div "Ate Coach Dashboard Wahoo! It’s official Take a moment to set up your Coach Pro…" at bounding box center [528, 292] width 1056 height 585
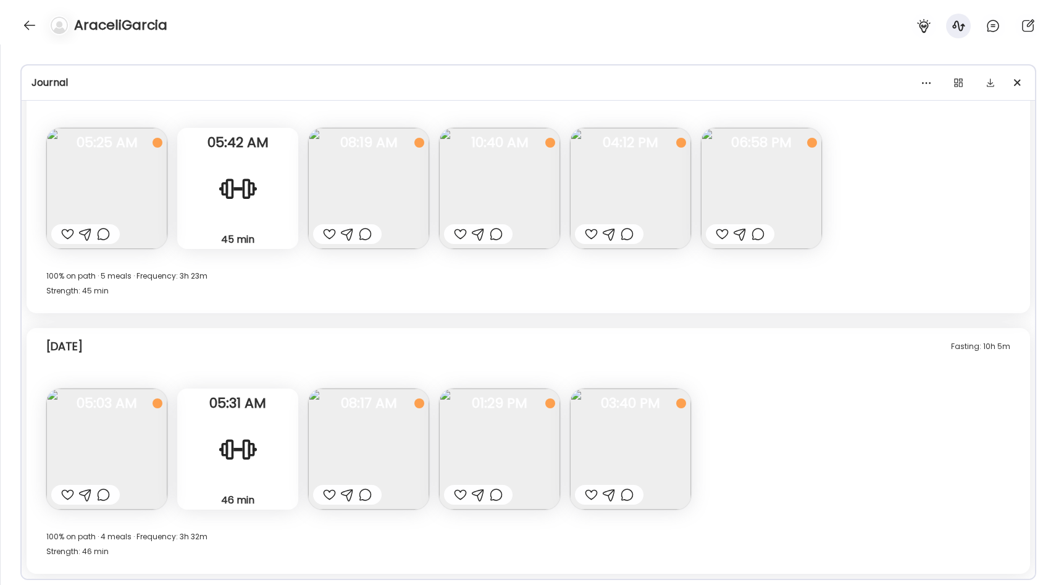
click at [629, 190] on img at bounding box center [630, 188] width 121 height 121
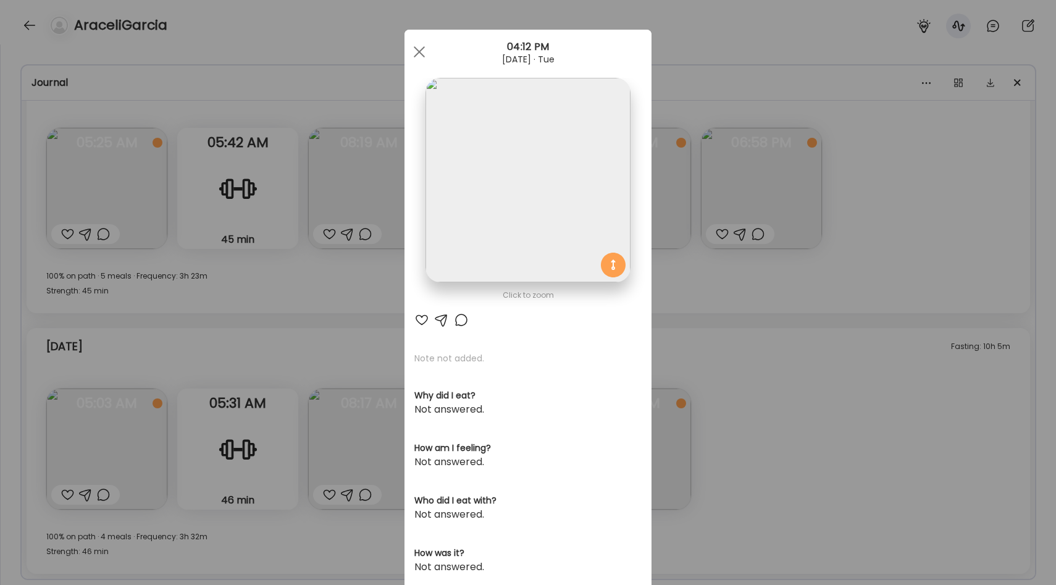
click at [553, 256] on img at bounding box center [527, 180] width 204 height 204
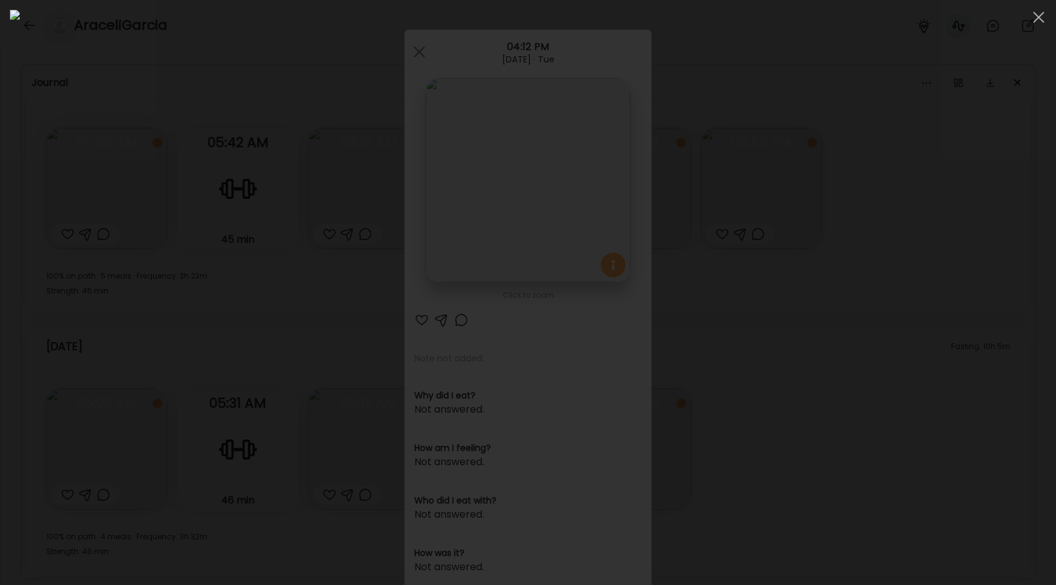
click at [849, 310] on div at bounding box center [528, 292] width 1036 height 565
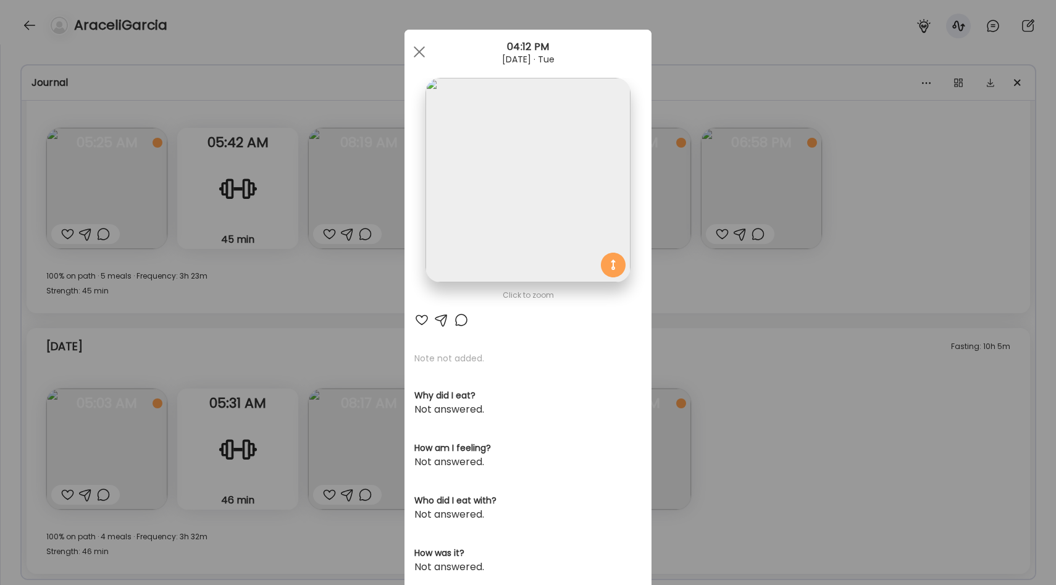
click at [633, 269] on section at bounding box center [527, 194] width 247 height 232
click at [734, 283] on div "Ate Coach Dashboard Wahoo! It’s official Take a moment to set up your Coach Pro…" at bounding box center [528, 292] width 1056 height 585
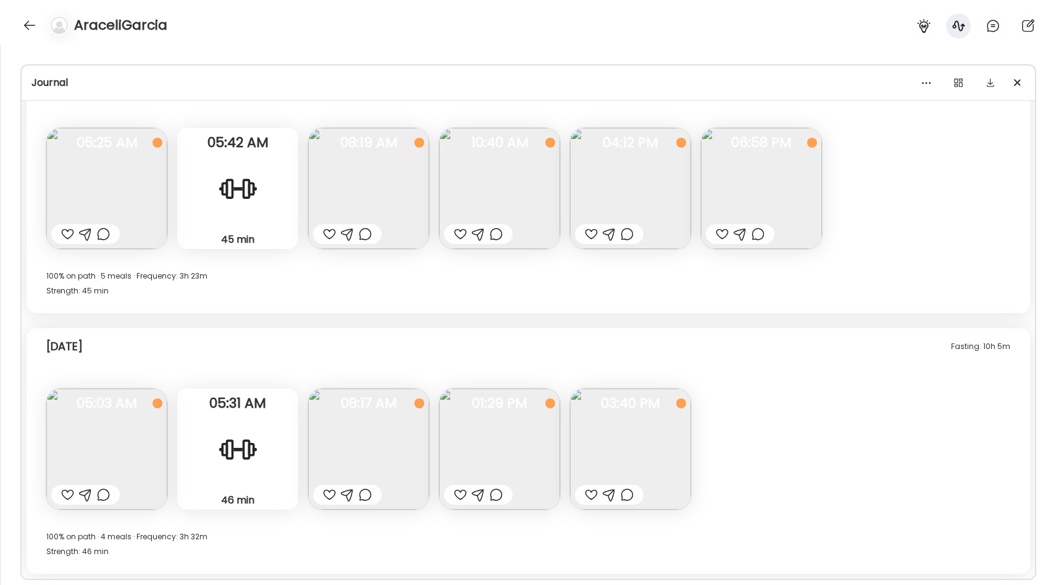
click at [600, 178] on img at bounding box center [630, 188] width 121 height 121
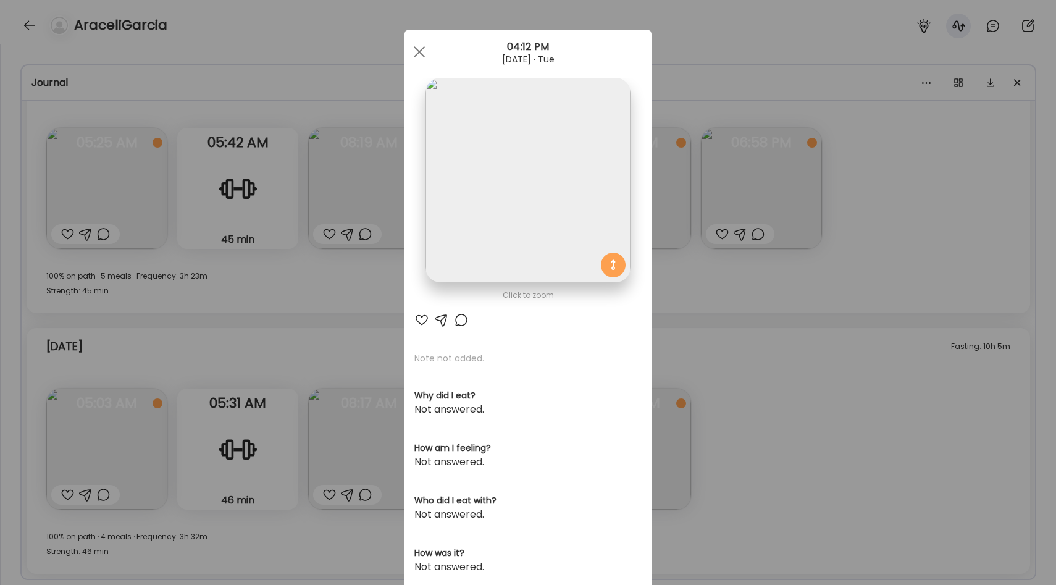
click at [743, 241] on div "Ate Coach Dashboard Wahoo! It’s official Take a moment to set up your Coach Pro…" at bounding box center [528, 292] width 1056 height 585
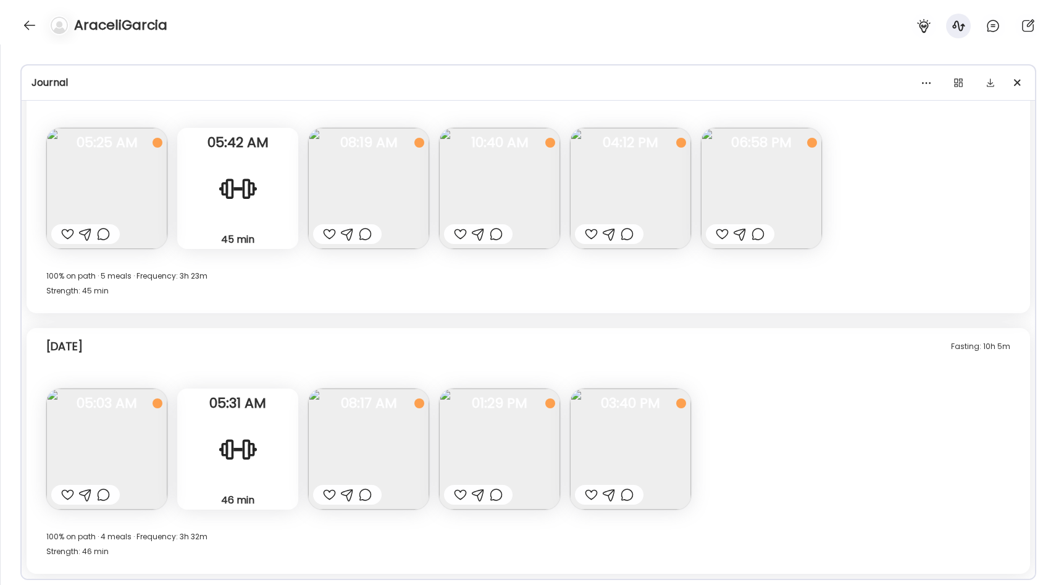
click at [771, 199] on img at bounding box center [761, 188] width 121 height 121
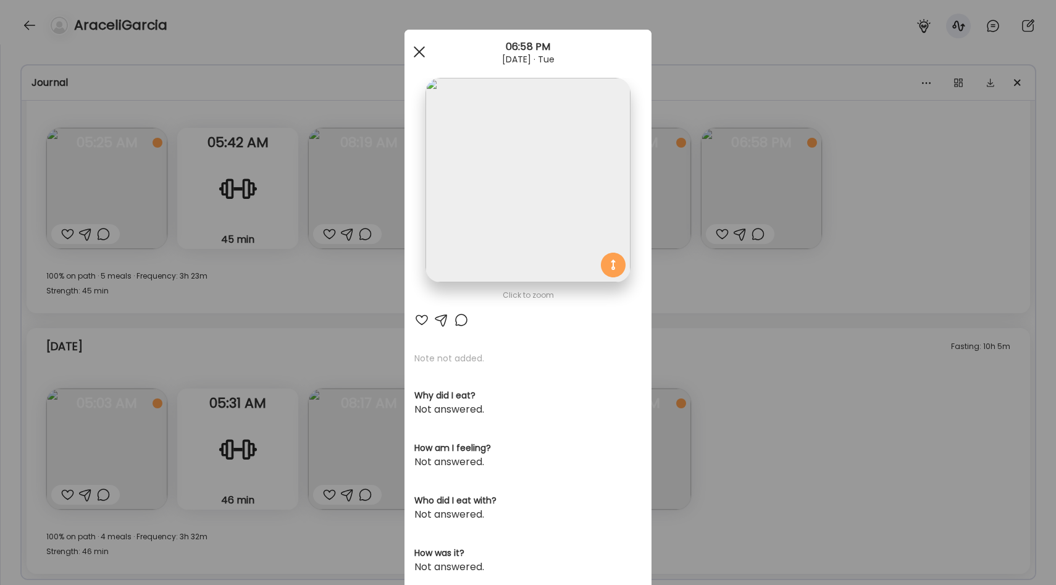
click at [423, 51] on div at bounding box center [419, 52] width 25 height 25
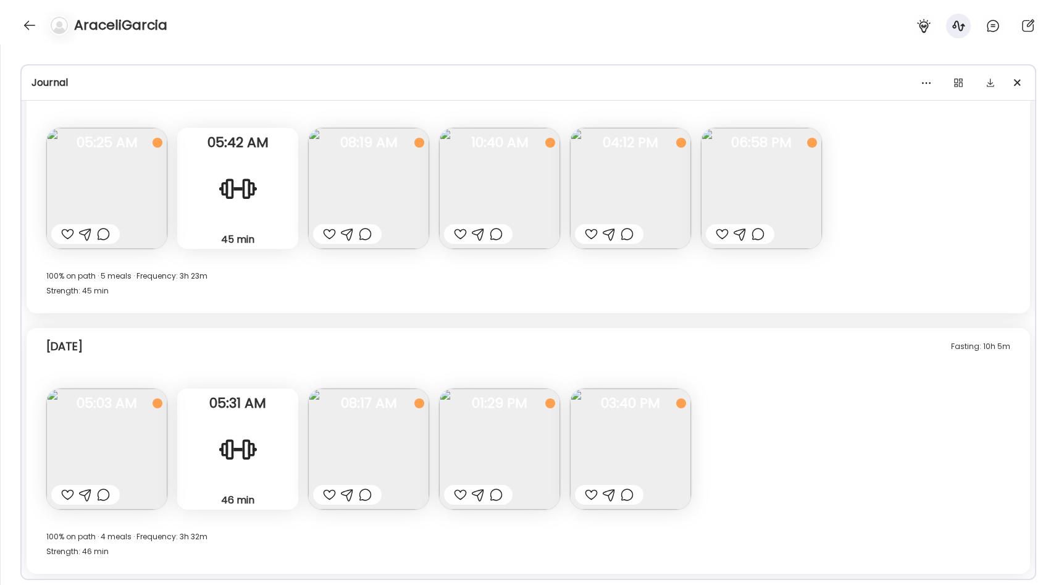
click at [530, 307] on div "[DATE] 100% on path · 5 meals · Frequency: 3h 23m Strength: 45 min" at bounding box center [528, 291] width 964 height 44
click at [515, 204] on img at bounding box center [499, 188] width 121 height 121
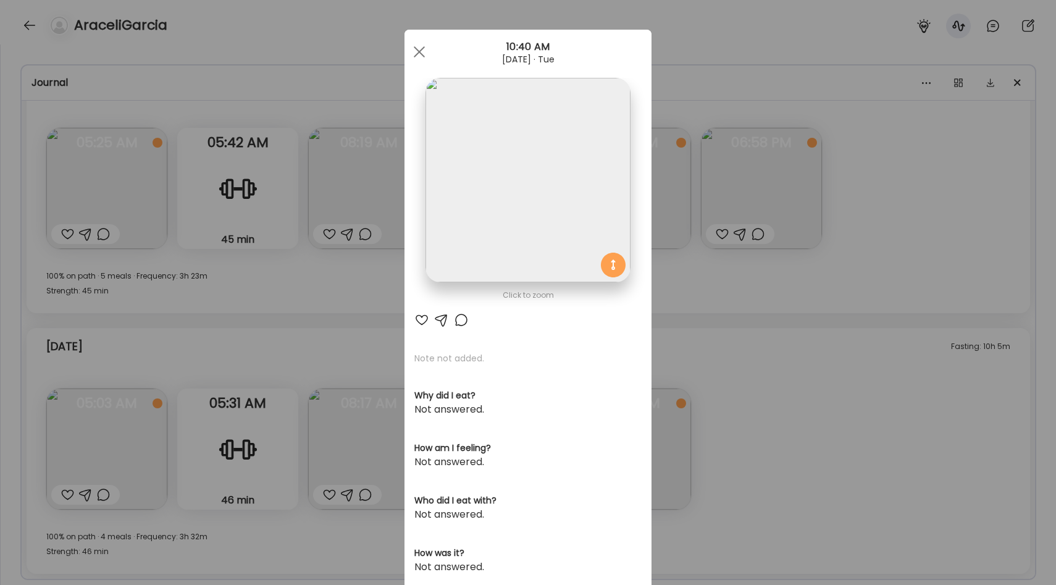
click at [565, 199] on img at bounding box center [527, 180] width 204 height 204
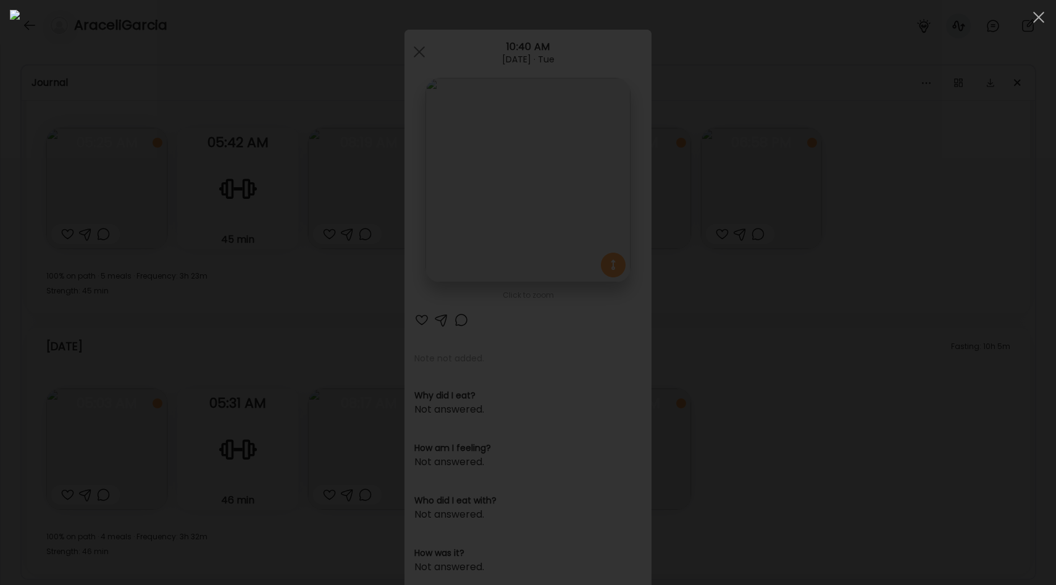
click at [898, 238] on div at bounding box center [528, 292] width 1036 height 565
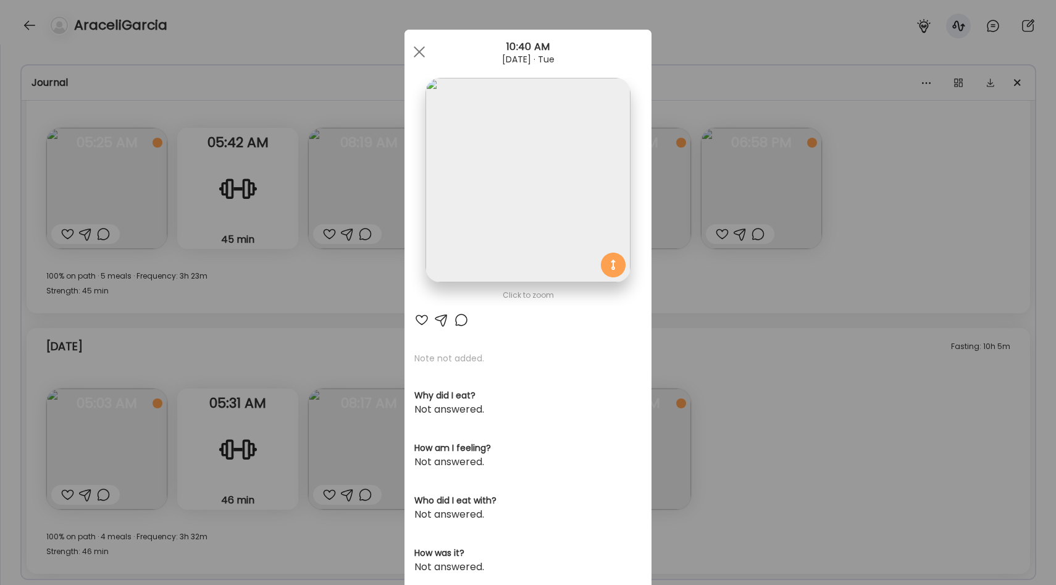
click at [798, 285] on div "Ate Coach Dashboard Wahoo! It’s official Take a moment to set up your Coach Pro…" at bounding box center [528, 292] width 1056 height 585
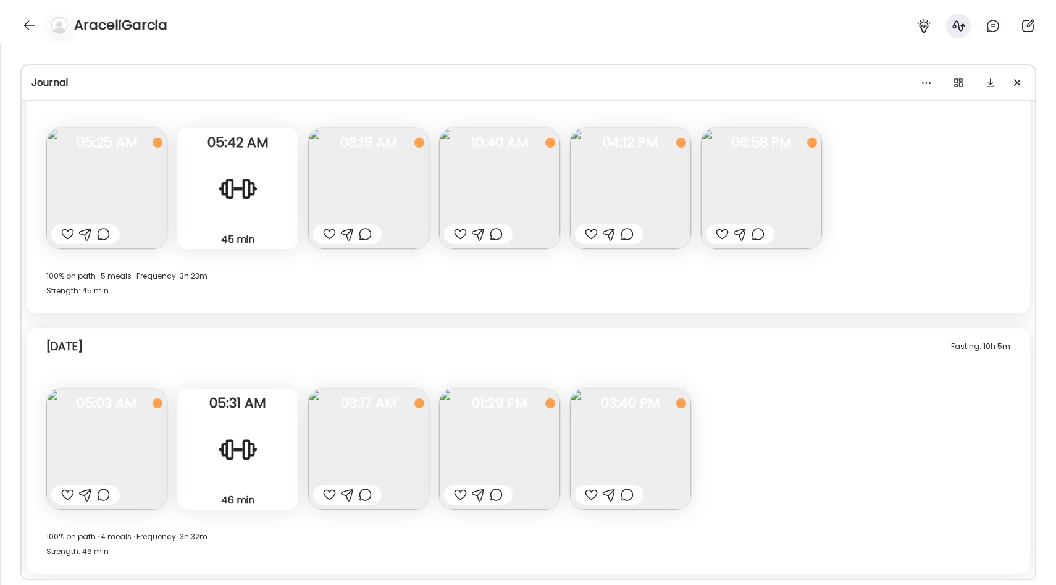
click at [372, 175] on img at bounding box center [368, 188] width 121 height 121
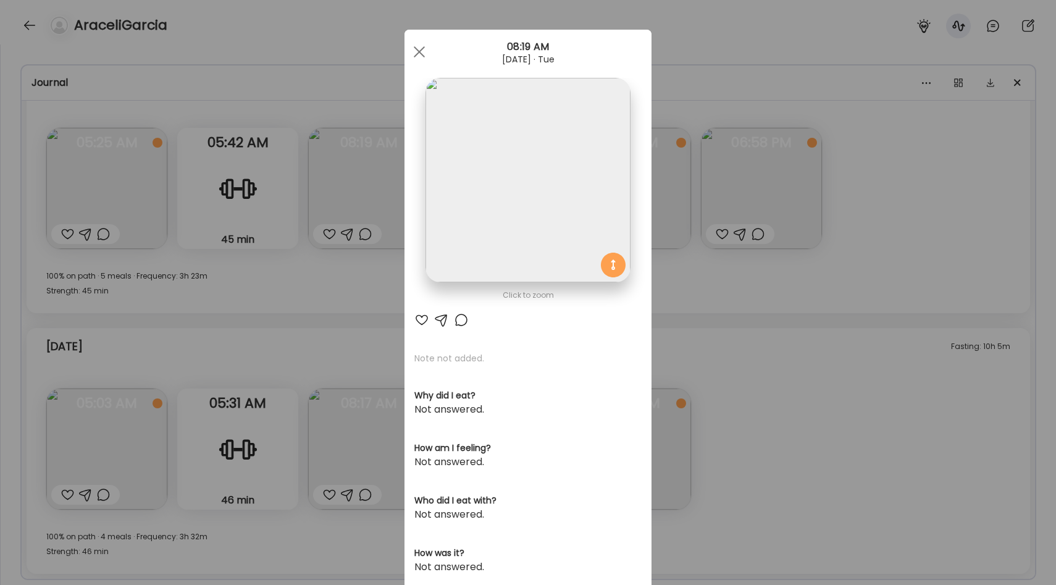
click at [305, 284] on div "Ate Coach Dashboard Wahoo! It’s official Take a moment to set up your Coach Pro…" at bounding box center [528, 292] width 1056 height 585
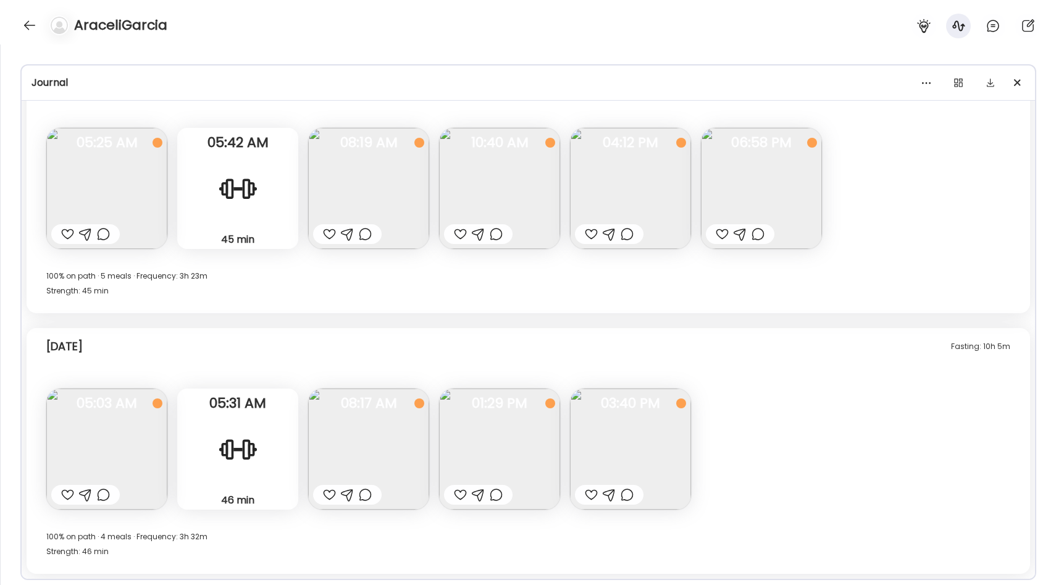
click at [101, 209] on img at bounding box center [106, 188] width 121 height 121
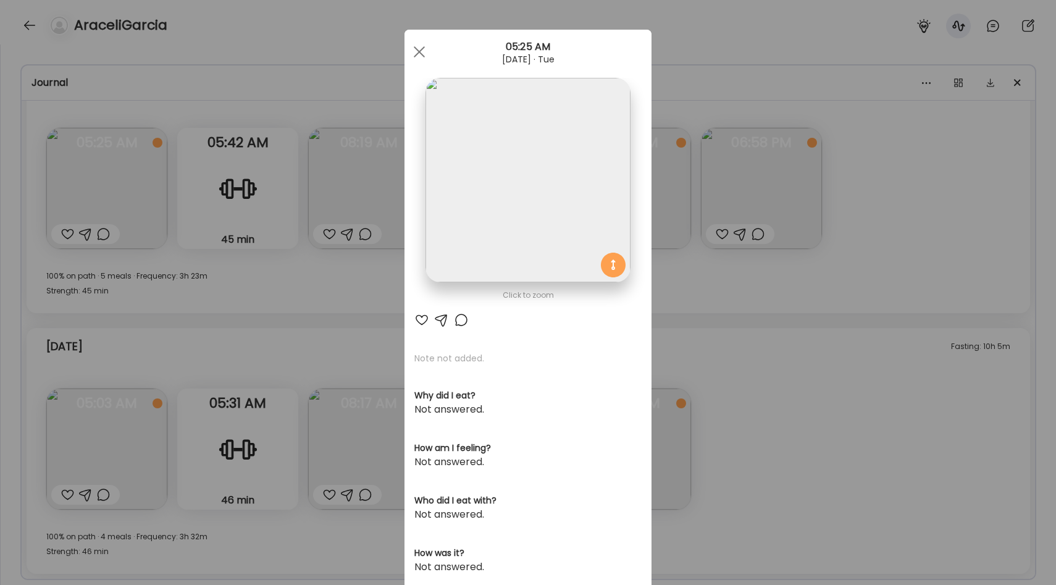
click at [204, 297] on div "Ate Coach Dashboard Wahoo! It’s official Take a moment to set up your Coach Pro…" at bounding box center [528, 292] width 1056 height 585
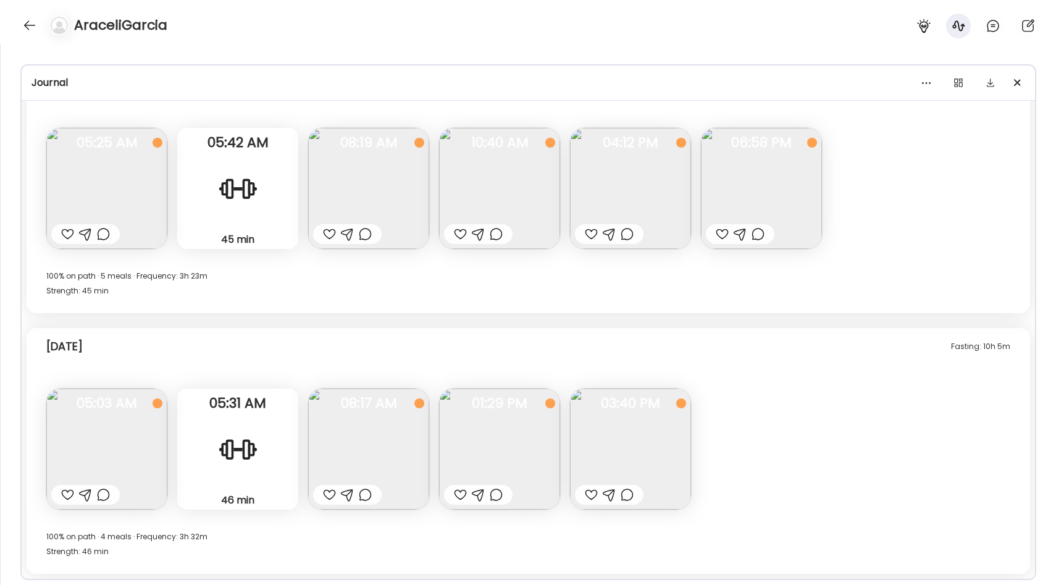
click at [496, 194] on img at bounding box center [499, 188] width 121 height 121
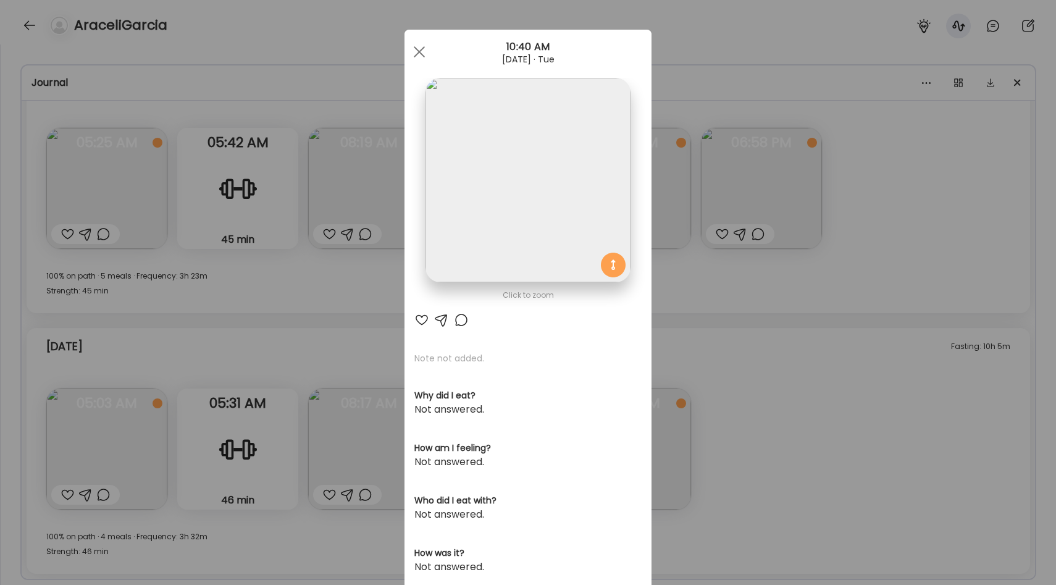
click at [668, 279] on div "Ate Coach Dashboard Wahoo! It’s official Take a moment to set up your Coach Pro…" at bounding box center [528, 292] width 1056 height 585
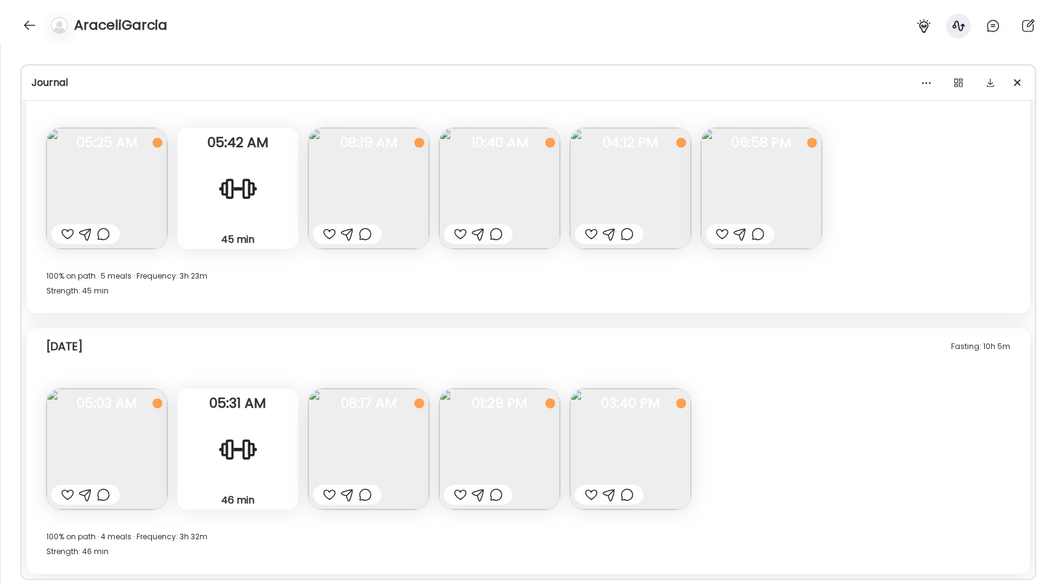
click at [653, 196] on img at bounding box center [630, 188] width 121 height 121
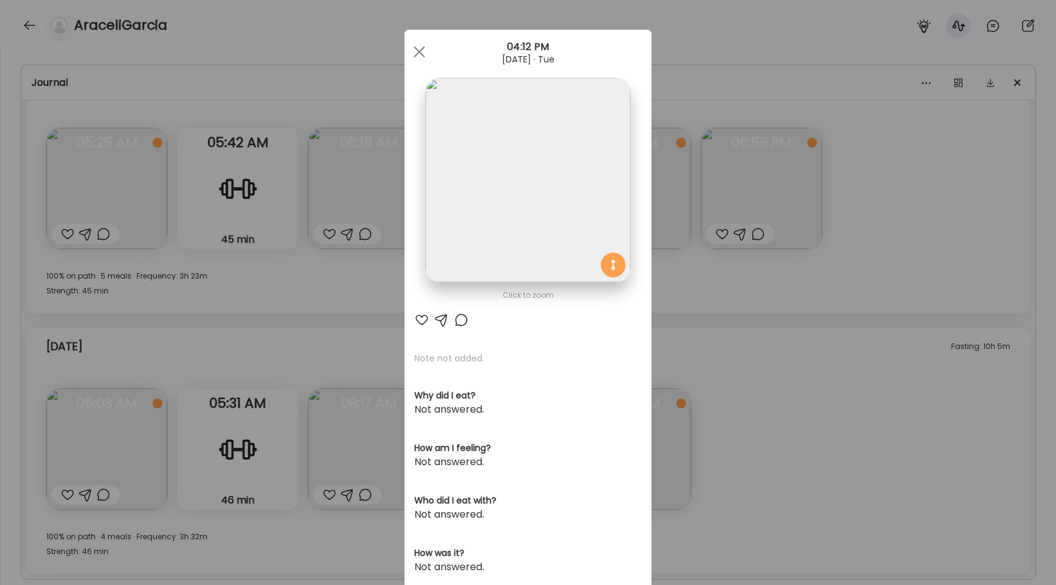
click at [767, 286] on div "Ate Coach Dashboard Wahoo! It’s official Take a moment to set up your Coach Pro…" at bounding box center [528, 292] width 1056 height 585
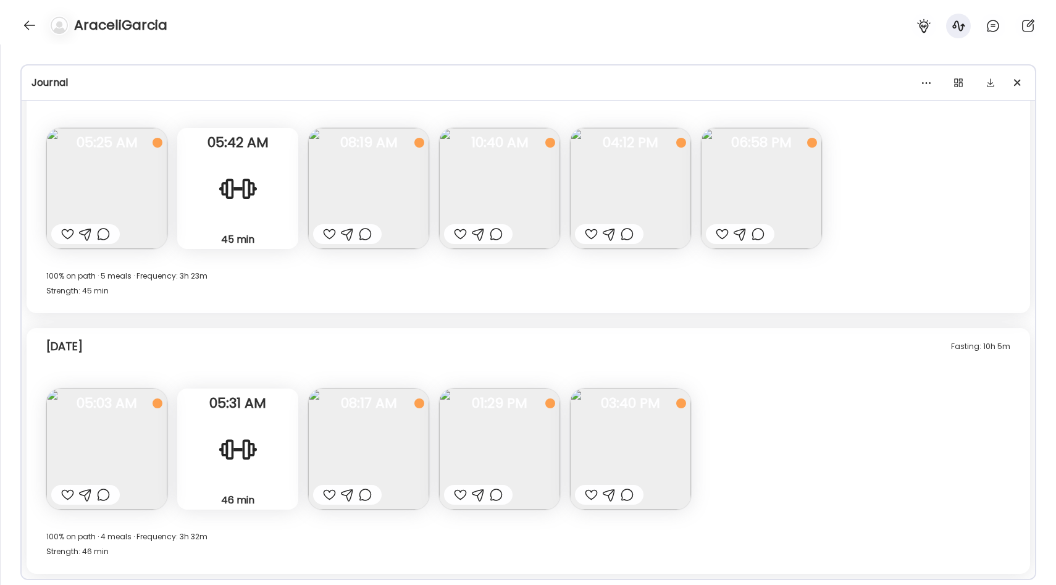
click at [796, 201] on img at bounding box center [761, 188] width 121 height 121
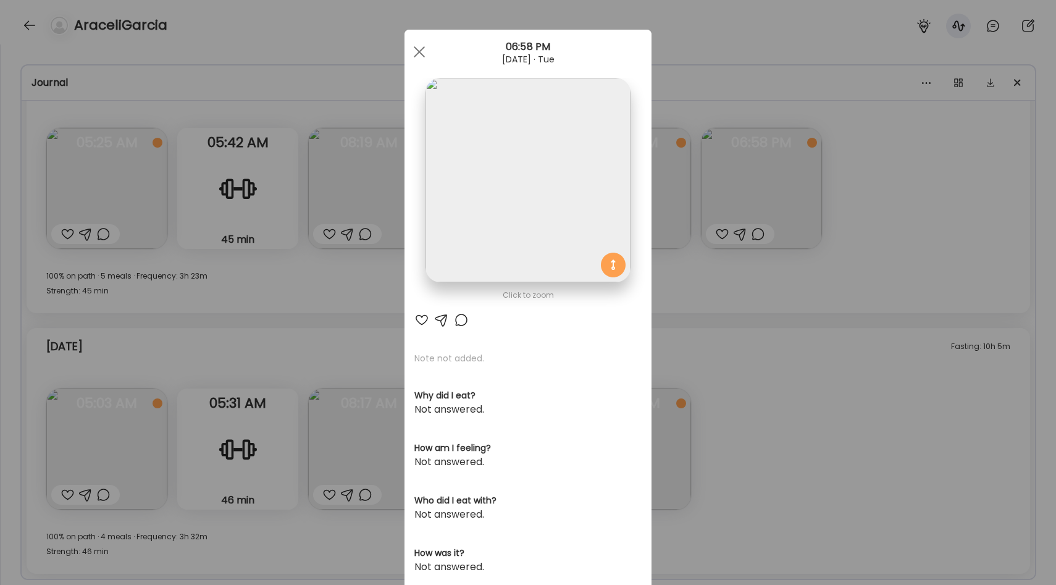
click at [861, 230] on div "Ate Coach Dashboard Wahoo! It’s official Take a moment to set up your Coach Pro…" at bounding box center [528, 292] width 1056 height 585
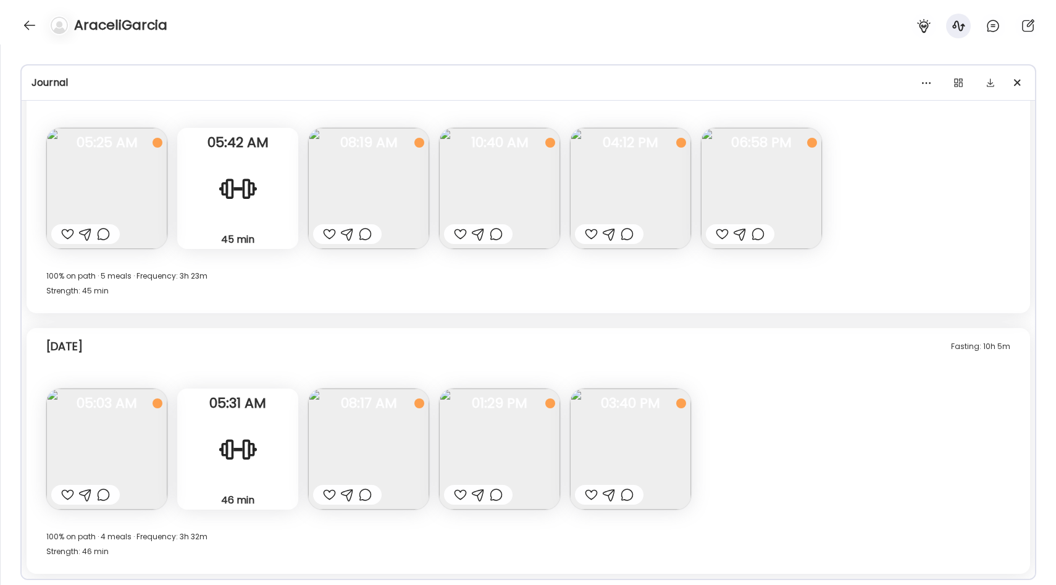
click at [508, 181] on img at bounding box center [499, 188] width 121 height 121
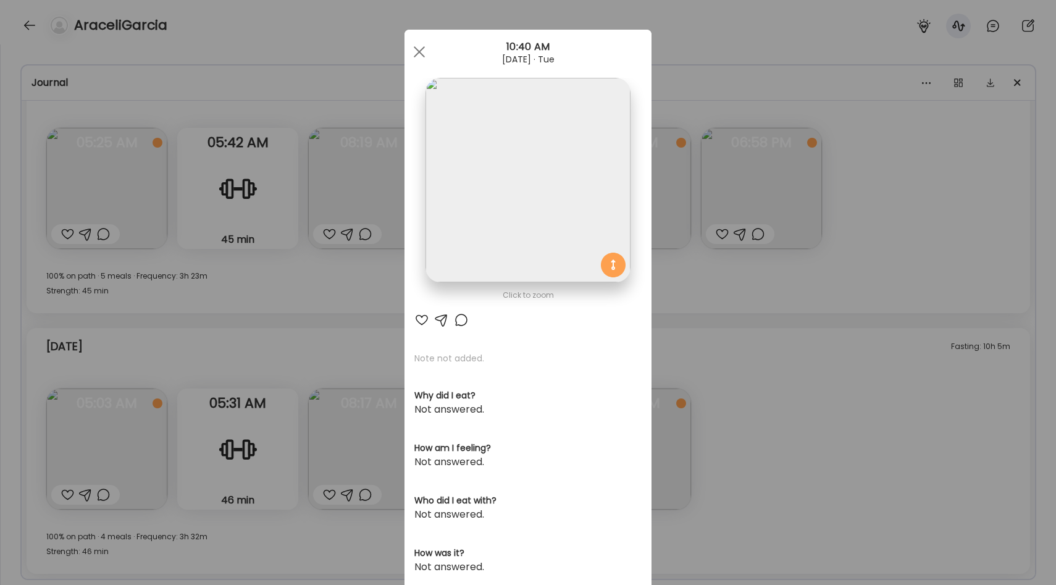
click at [717, 245] on div "Ate Coach Dashboard Wahoo! It’s official Take a moment to set up your Coach Pro…" at bounding box center [528, 292] width 1056 height 585
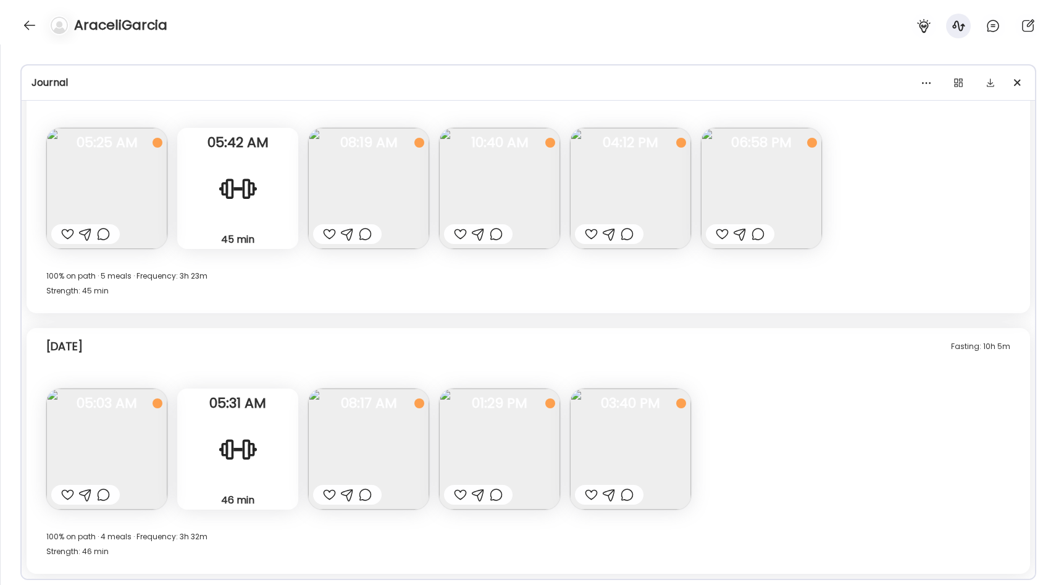
click at [130, 186] on img at bounding box center [106, 188] width 121 height 121
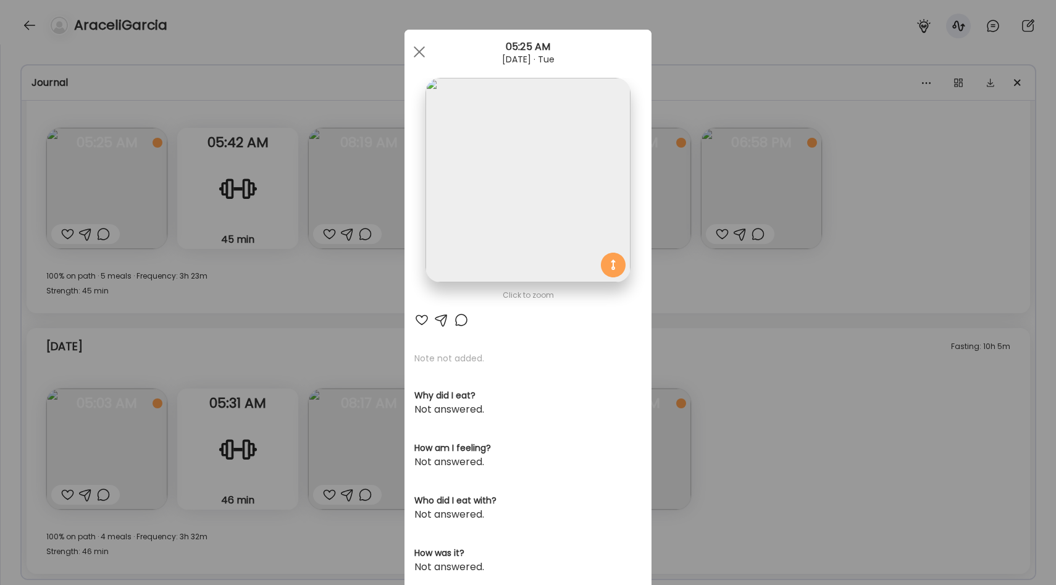
click at [290, 270] on div "Ate Coach Dashboard Wahoo! It’s official Take a moment to set up your Coach Pro…" at bounding box center [528, 292] width 1056 height 585
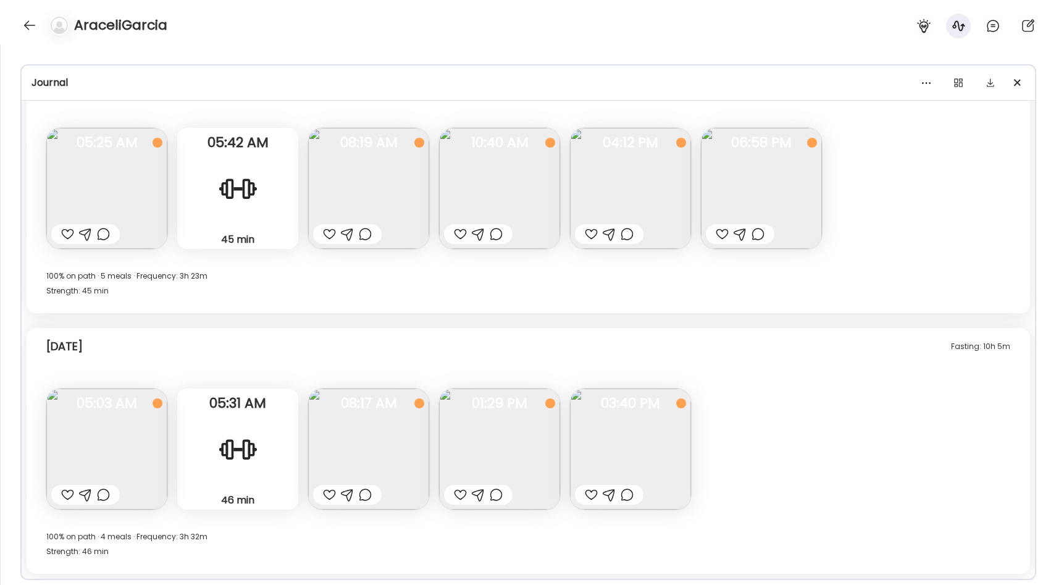
click at [107, 189] on img at bounding box center [106, 188] width 121 height 121
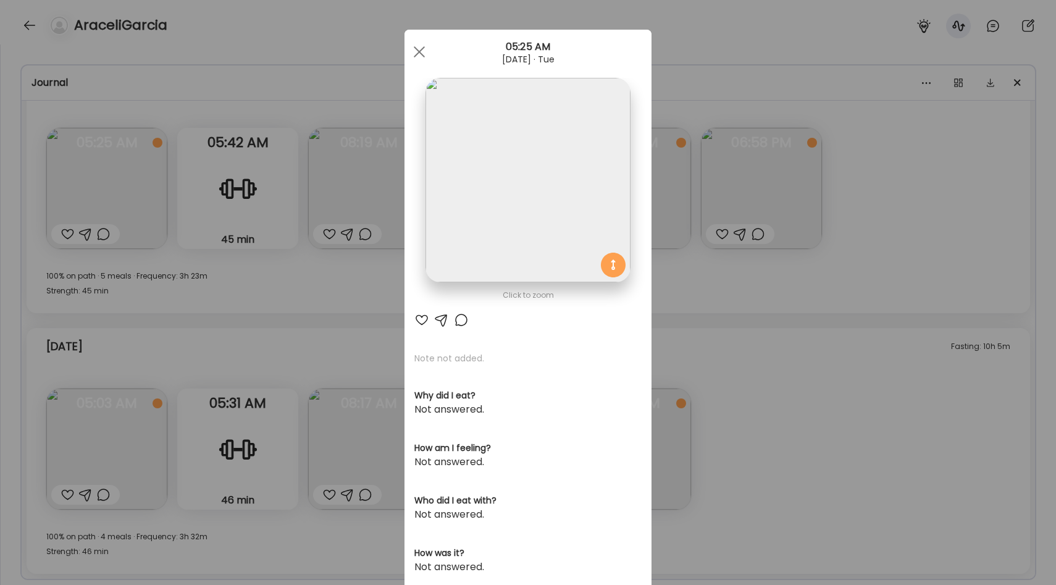
click at [225, 270] on div "Ate Coach Dashboard Wahoo! It’s official Take a moment to set up your Coach Pro…" at bounding box center [528, 292] width 1056 height 585
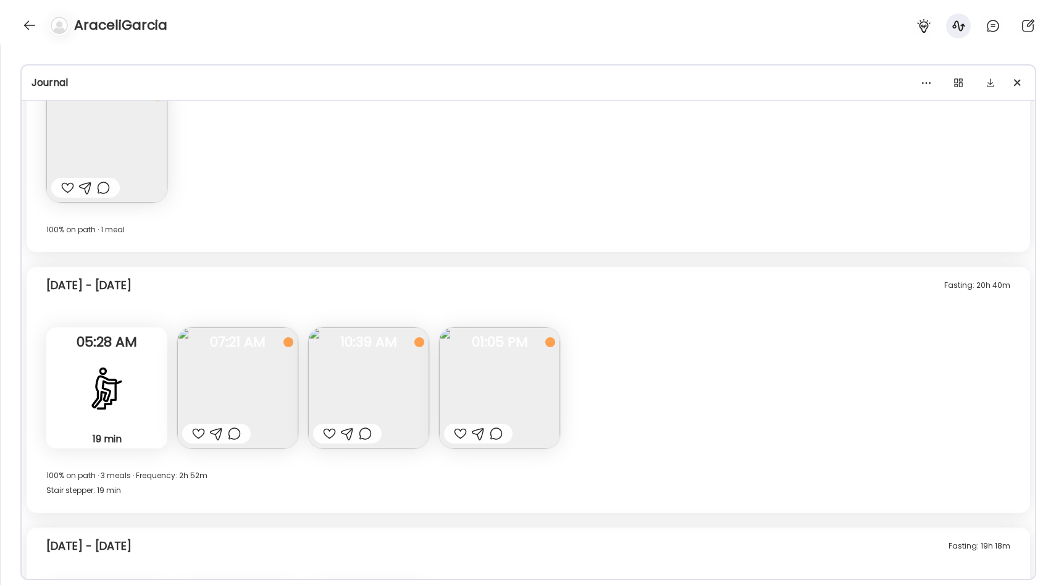
scroll to position [5182, 0]
click at [369, 398] on img at bounding box center [368, 386] width 121 height 121
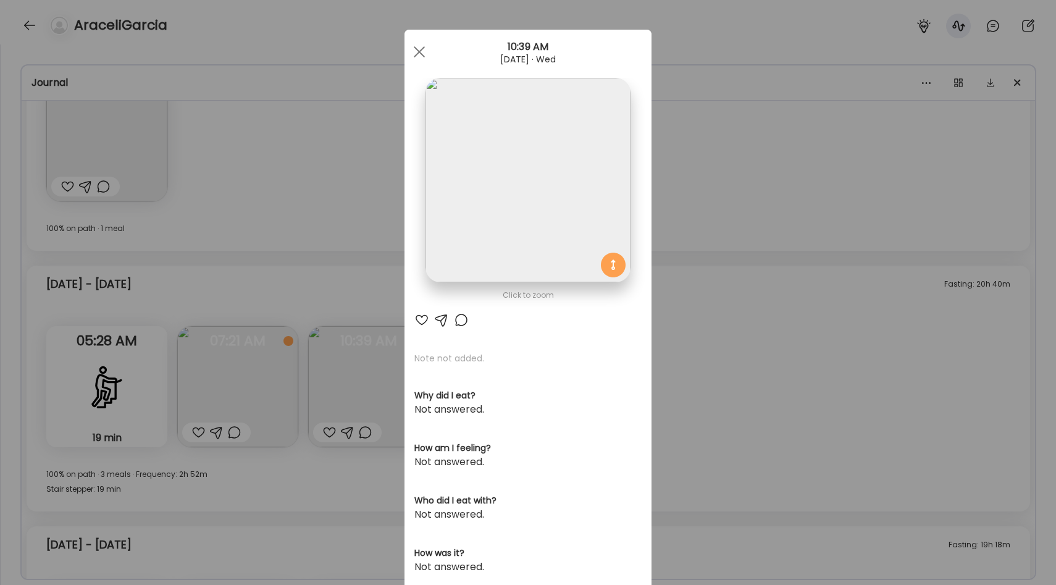
click at [387, 279] on div "Ate Coach Dashboard Wahoo! It’s official Take a moment to set up your Coach Pro…" at bounding box center [528, 292] width 1056 height 585
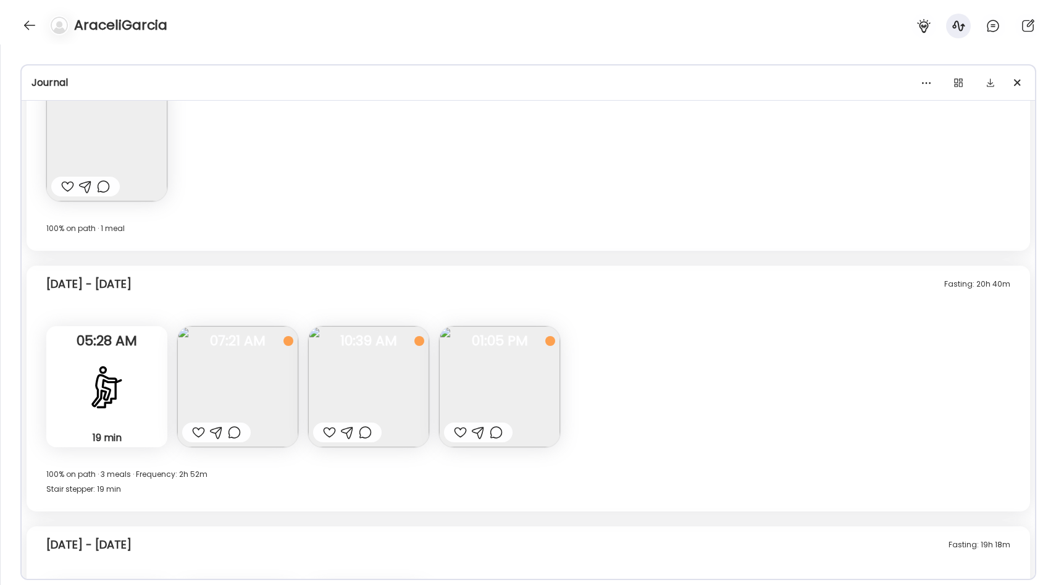
click at [395, 367] on img at bounding box center [368, 386] width 121 height 121
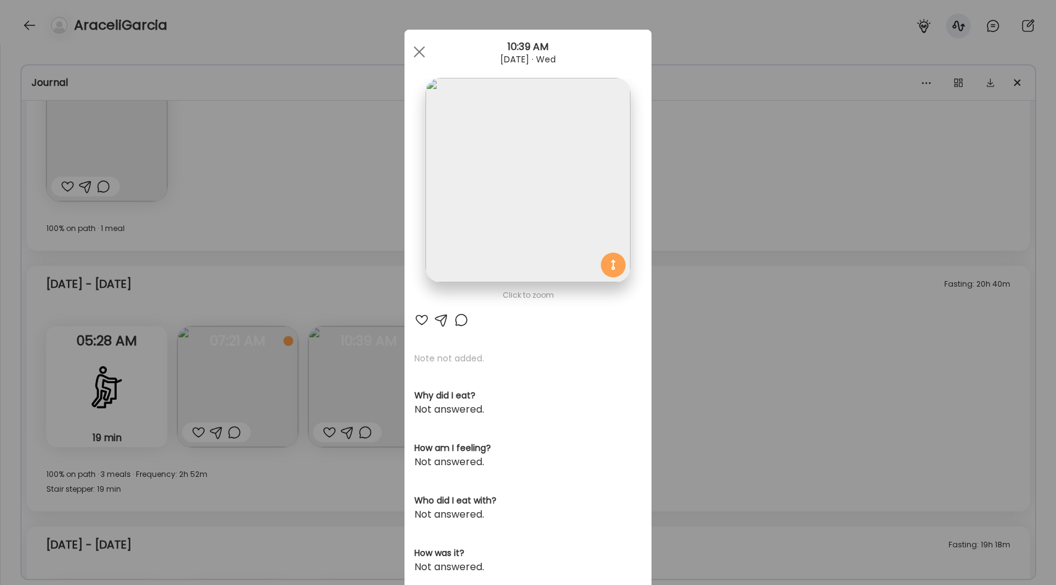
click at [485, 179] on img at bounding box center [527, 180] width 204 height 204
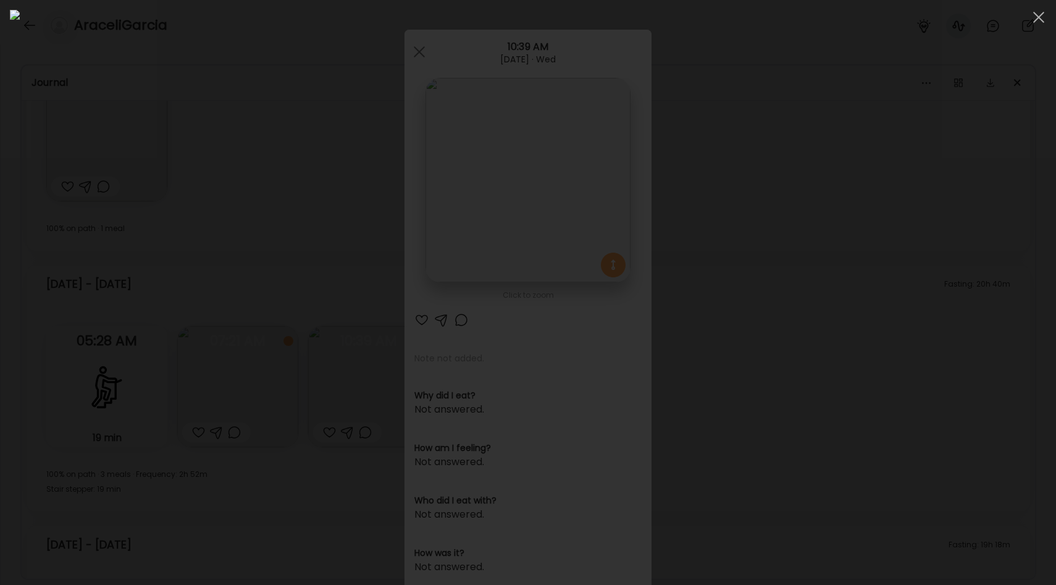
click at [145, 337] on div at bounding box center [528, 292] width 1036 height 565
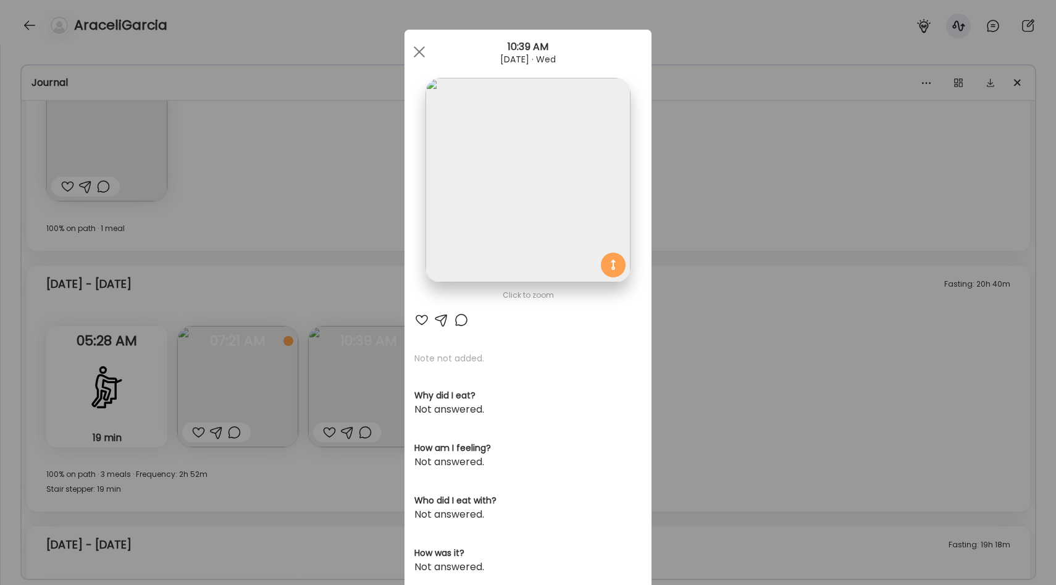
click at [539, 89] on img at bounding box center [527, 180] width 204 height 204
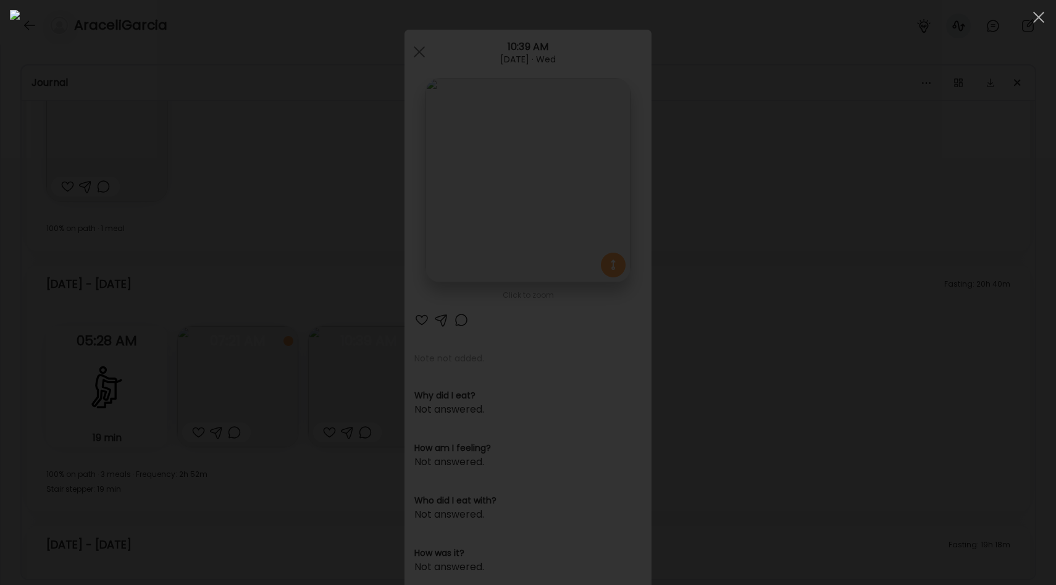
click at [202, 354] on div at bounding box center [528, 292] width 1036 height 565
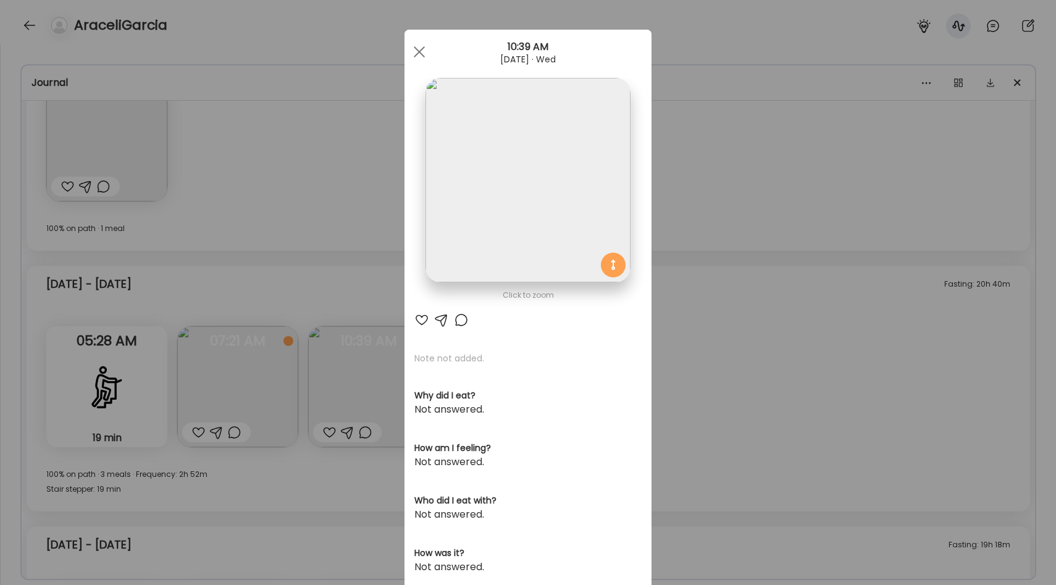
click at [288, 267] on div "Ate Coach Dashboard Wahoo! It’s official Take a moment to set up your Coach Pro…" at bounding box center [528, 292] width 1056 height 585
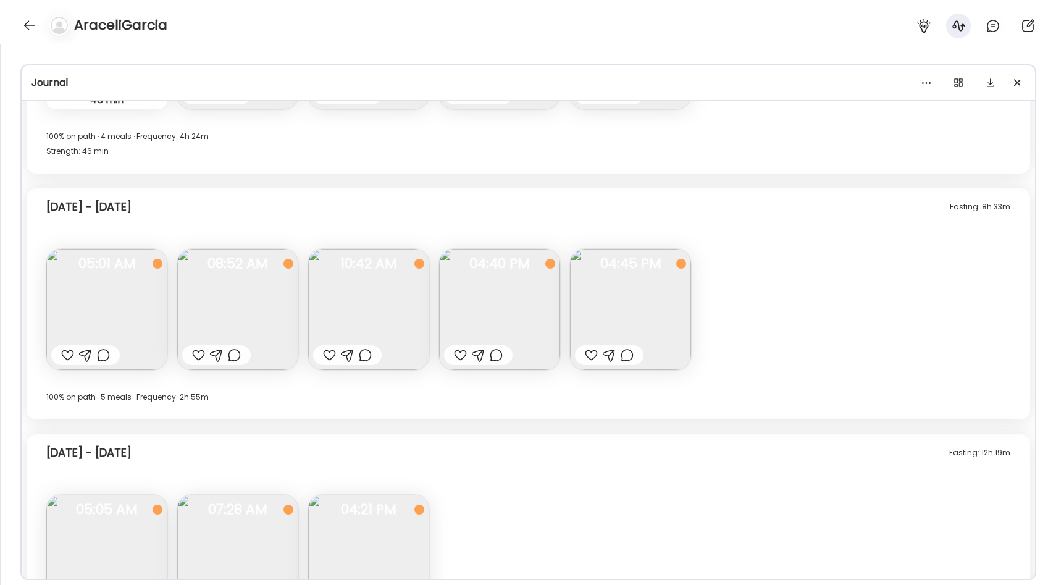
scroll to position [3655, 0]
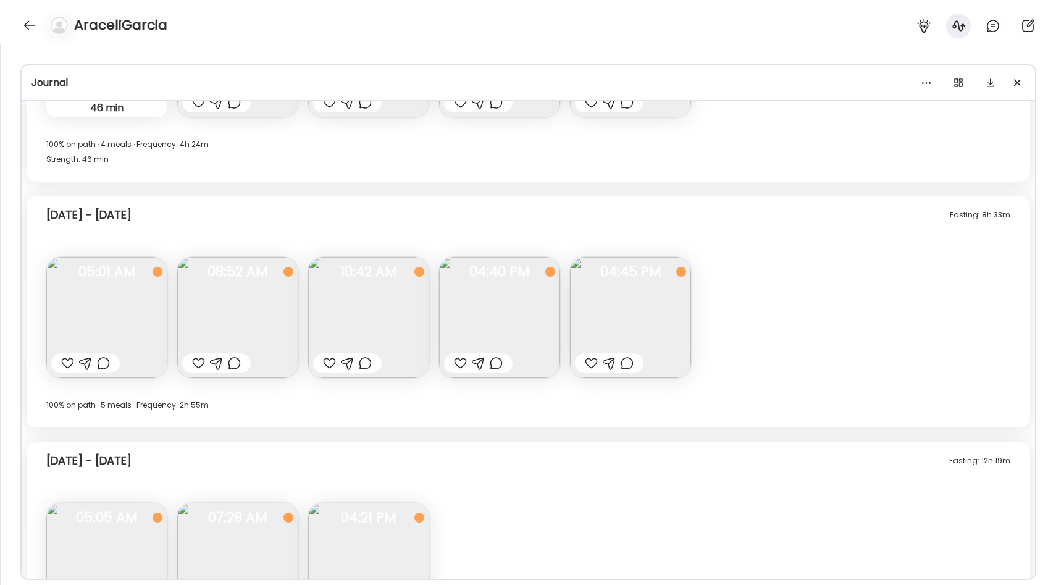
click at [378, 286] on img at bounding box center [368, 317] width 121 height 121
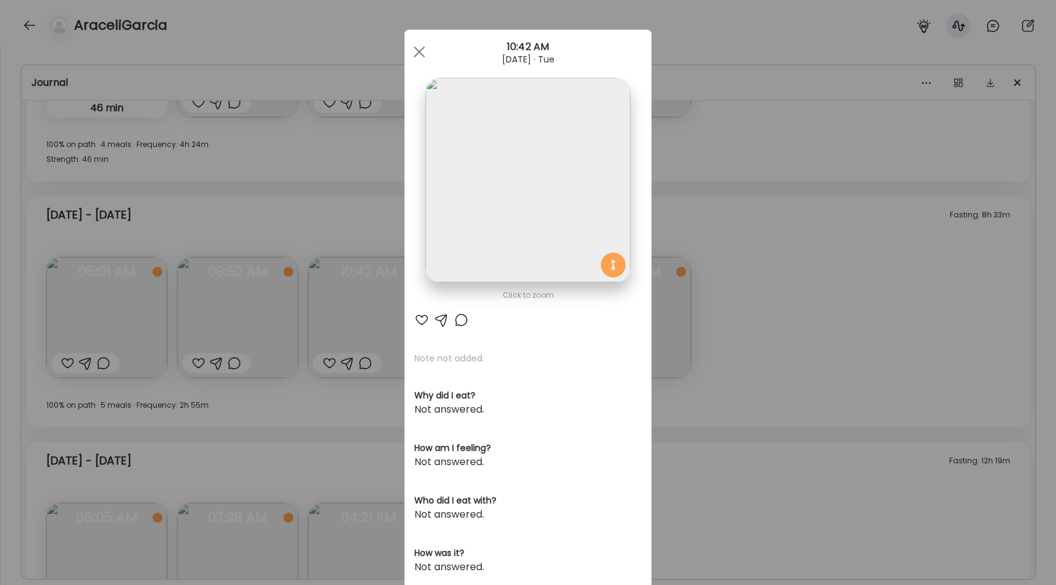
click at [524, 254] on img at bounding box center [527, 180] width 204 height 204
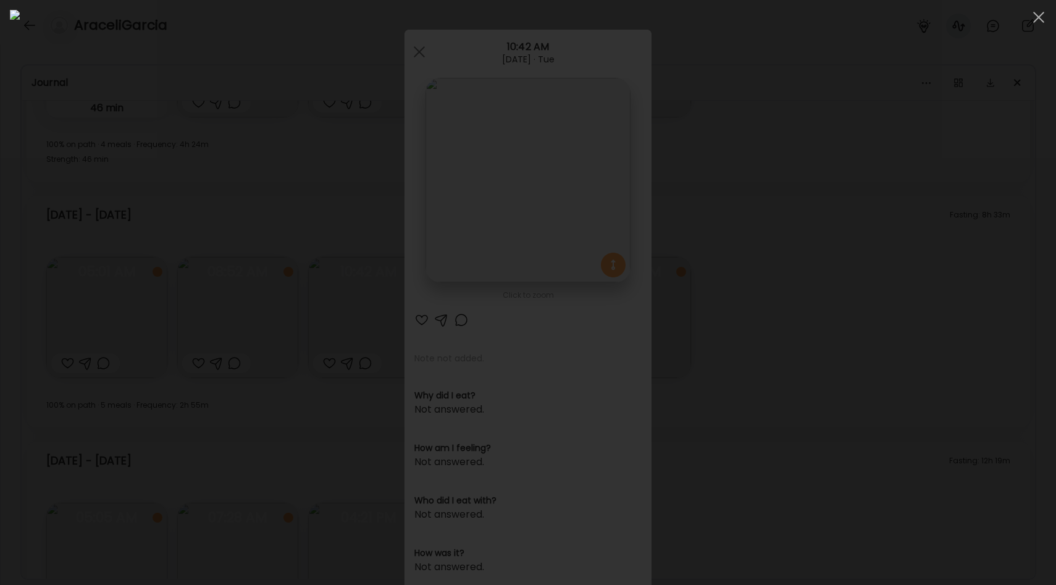
click at [187, 289] on div at bounding box center [528, 292] width 1036 height 565
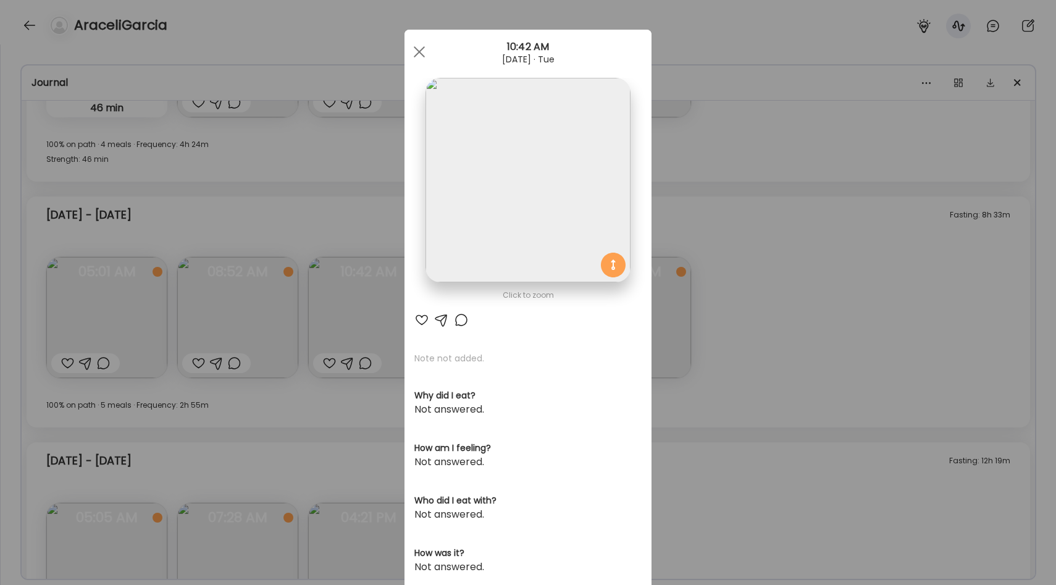
click at [361, 293] on div "Ate Coach Dashboard Wahoo! It’s official Take a moment to set up your Coach Pro…" at bounding box center [528, 292] width 1056 height 585
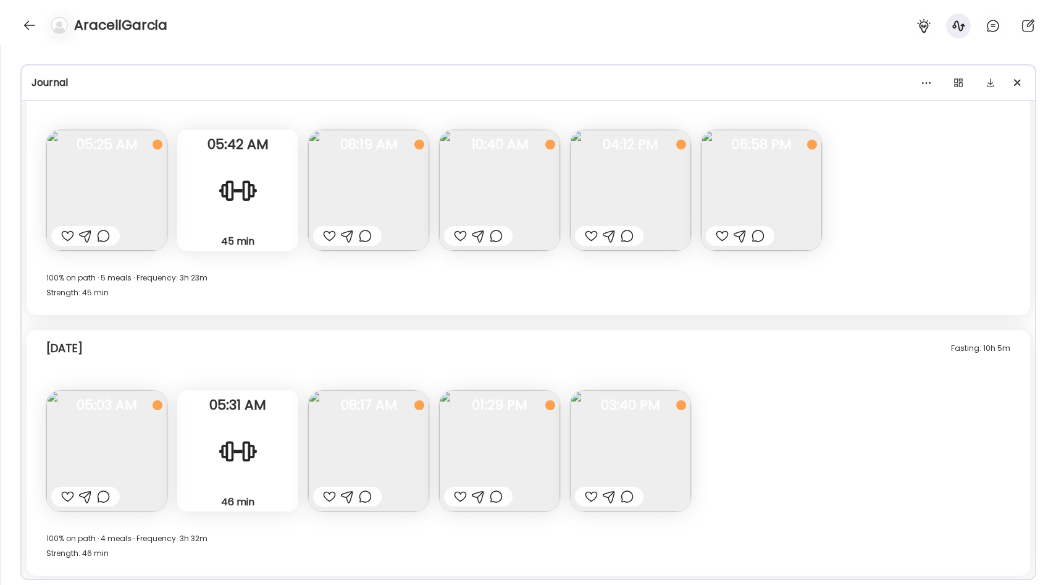
scroll to position [6514, 0]
click at [217, 234] on div "45 min" at bounding box center [237, 239] width 111 height 13
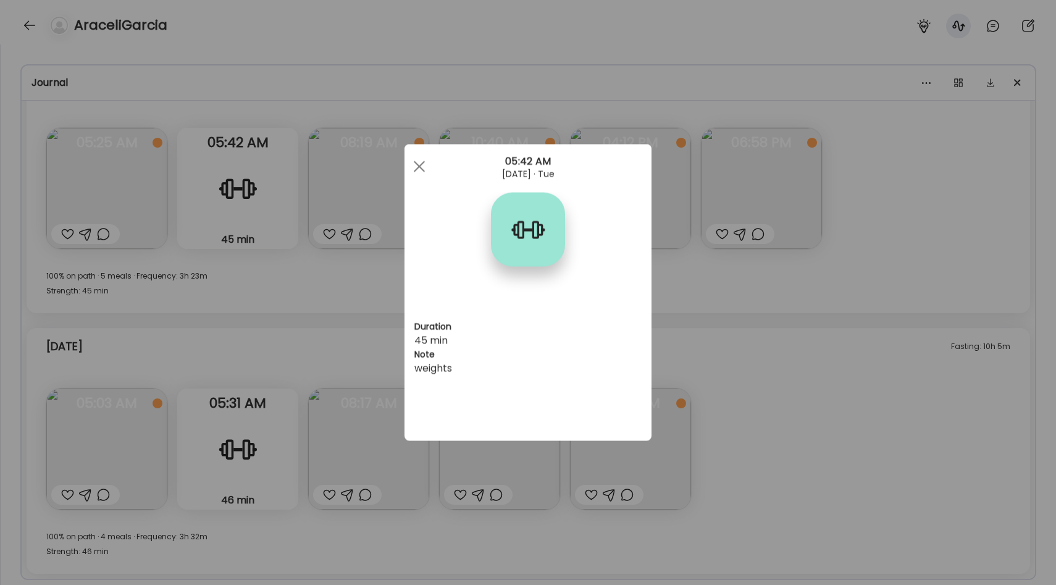
click at [266, 314] on div "Ate Coach Dashboard Wahoo! It’s official Take a moment to set up your Coach Pro…" at bounding box center [528, 292] width 1056 height 585
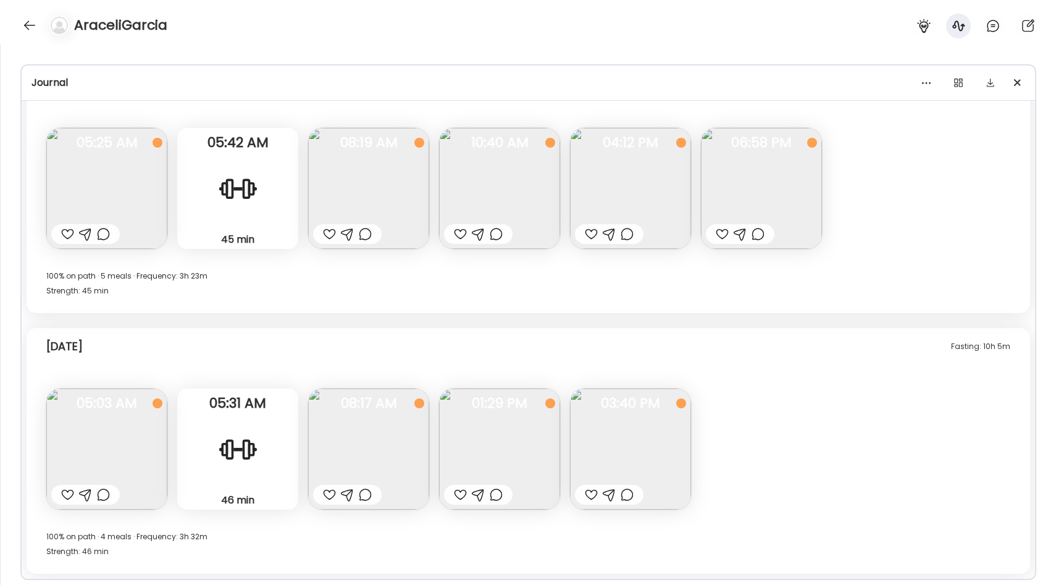
click at [266, 408] on span "05:31 AM" at bounding box center [237, 403] width 121 height 11
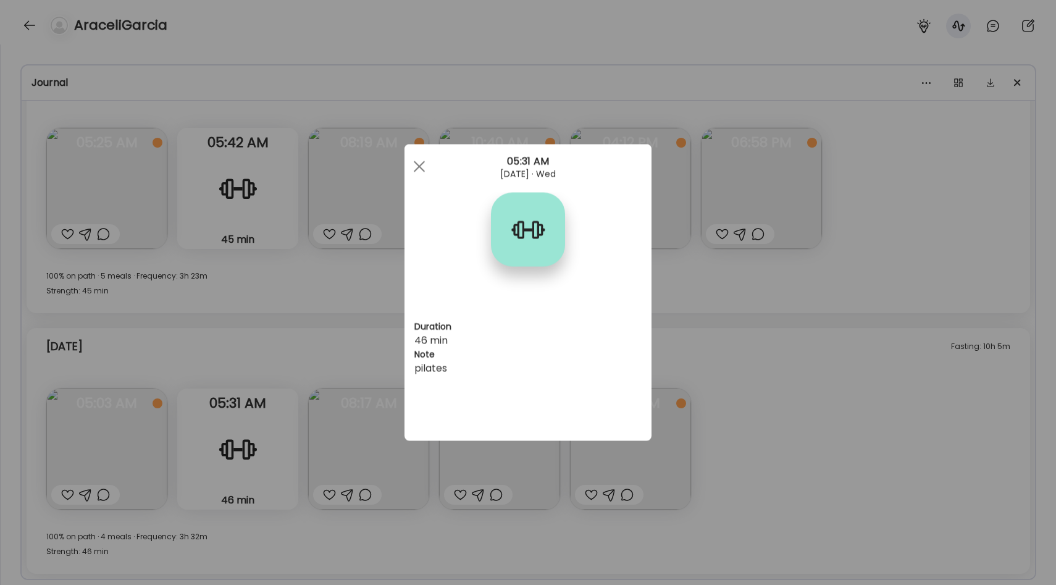
click at [266, 335] on div "Ate Coach Dashboard Wahoo! It’s official Take a moment to set up your Coach Pro…" at bounding box center [528, 292] width 1056 height 585
